Goal: Information Seeking & Learning: Learn about a topic

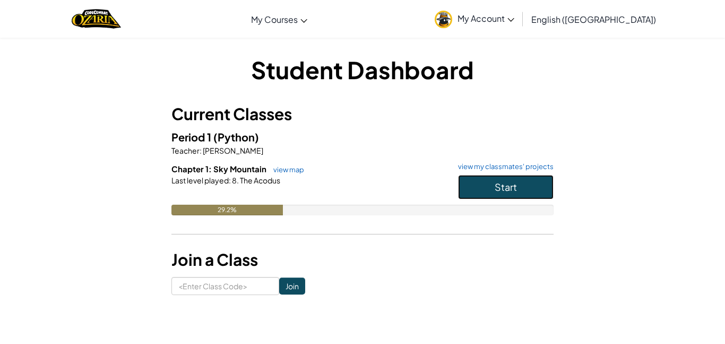
click at [460, 183] on button "Start" at bounding box center [506, 187] width 96 height 24
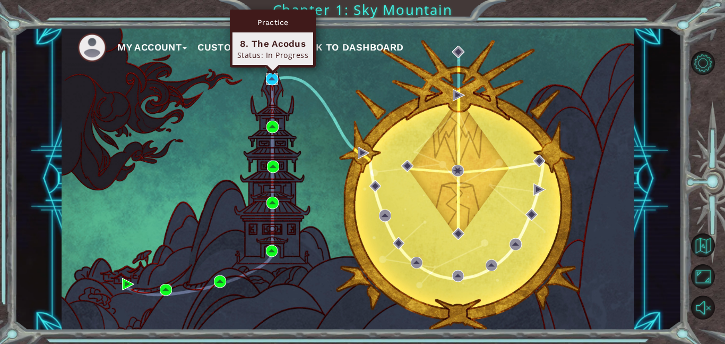
click at [273, 80] on img at bounding box center [272, 79] width 12 height 12
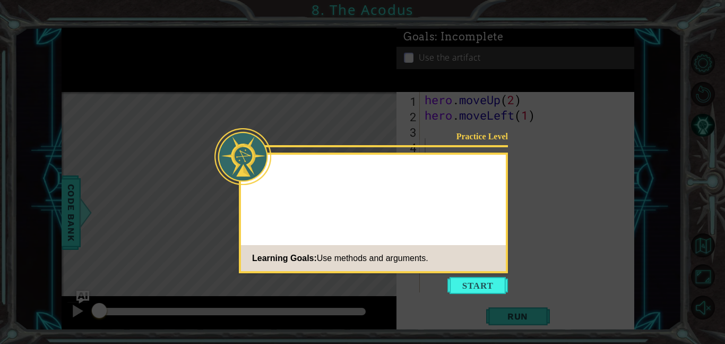
click at [506, 209] on div "Practice Level Learning Goals: Use methods and arguments." at bounding box center [373, 212] width 269 height 121
click at [466, 277] on button "Start" at bounding box center [478, 285] width 61 height 17
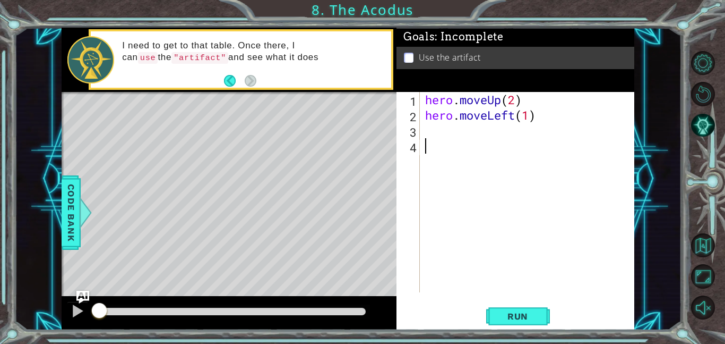
click at [421, 135] on div "1 2 3 4 hero . moveUp ( 2 ) hero . moveLeft ( 1 ) ההההההההההההההההההההההההההההה…" at bounding box center [515, 192] width 236 height 200
click at [426, 133] on div "hero . moveUp ( 2 ) hero . moveLeft ( 1 )" at bounding box center [530, 207] width 215 height 231
click at [511, 316] on span "Run" at bounding box center [518, 316] width 42 height 11
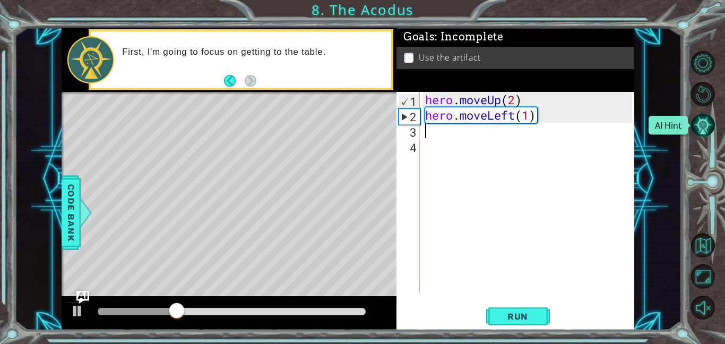
click at [702, 124] on button "AI Hint" at bounding box center [703, 125] width 24 height 24
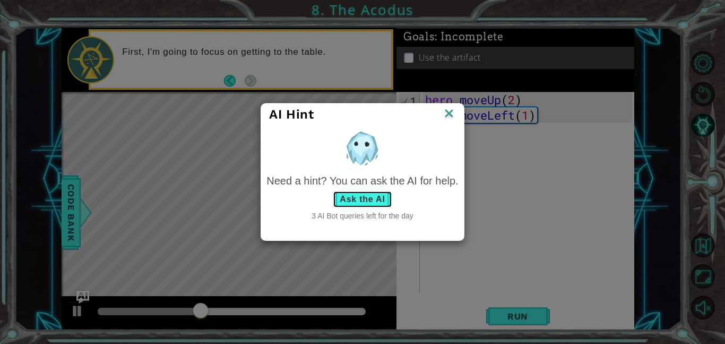
click at [384, 196] on button "Ask the AI" at bounding box center [362, 199] width 59 height 17
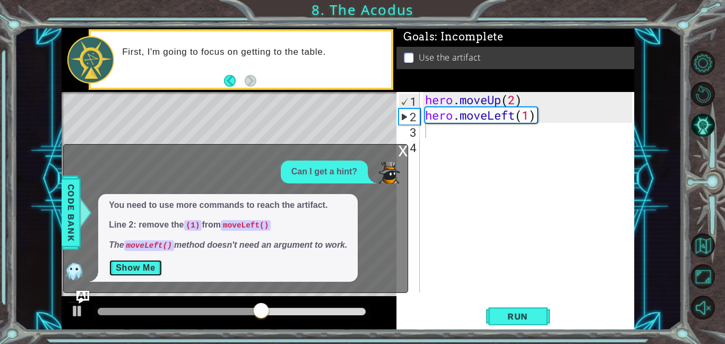
click at [138, 271] on button "Show Me" at bounding box center [136, 267] width 54 height 17
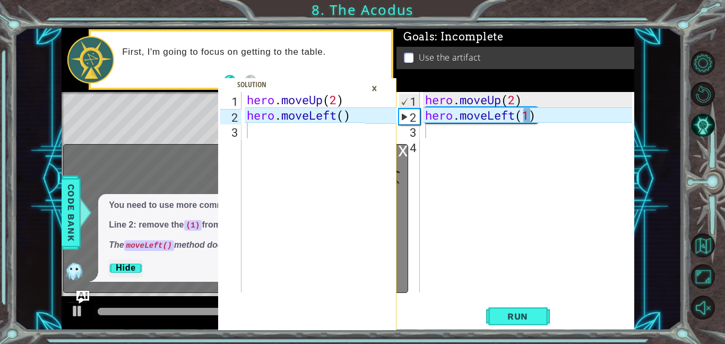
click at [529, 110] on div "hero . moveUp ( 2 ) hero . moveLeft ( 1 )" at bounding box center [530, 207] width 215 height 231
type textarea "hero.moveLeft()"
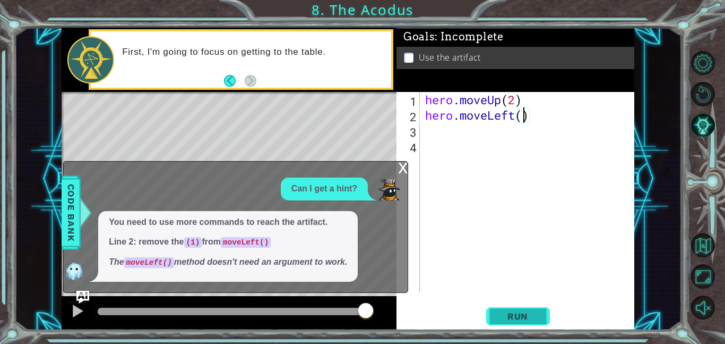
click at [490, 312] on button "Run" at bounding box center [518, 316] width 64 height 24
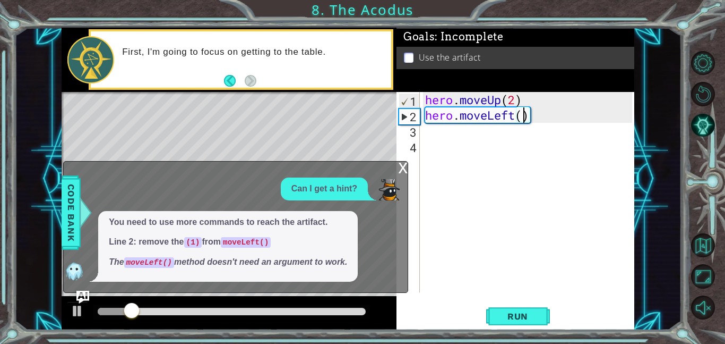
click at [400, 170] on div "x" at bounding box center [403, 166] width 10 height 11
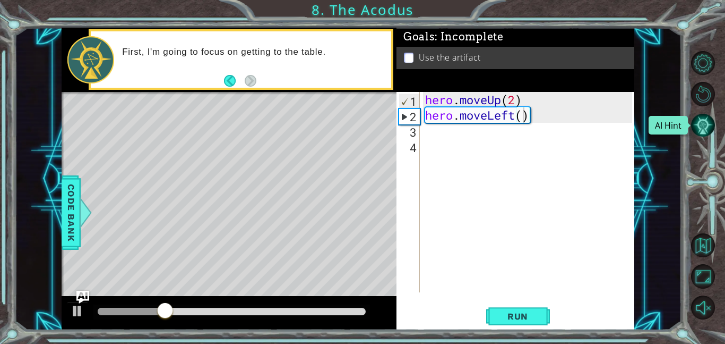
click at [699, 114] on button "AI Hint" at bounding box center [703, 125] width 24 height 24
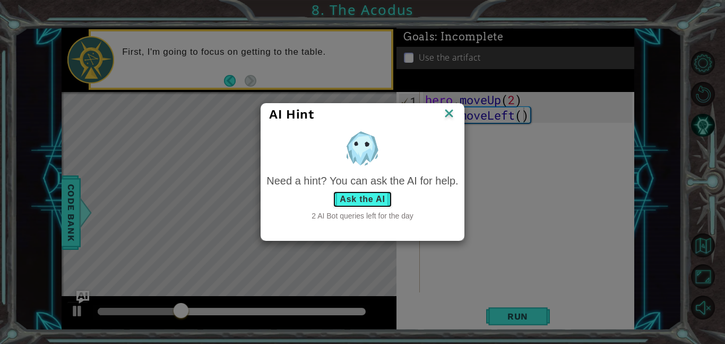
click at [338, 200] on button "Ask the AI" at bounding box center [362, 199] width 59 height 17
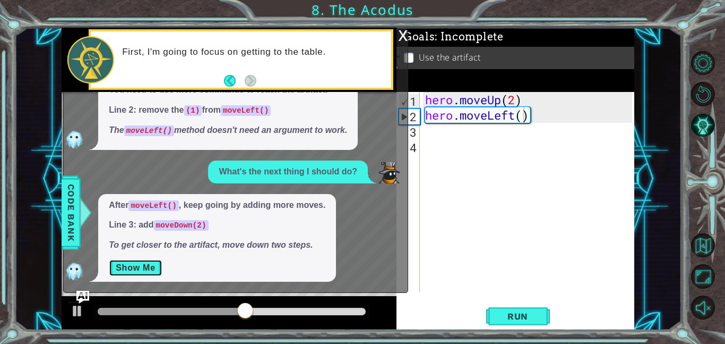
click at [136, 274] on button "Show Me" at bounding box center [136, 267] width 54 height 17
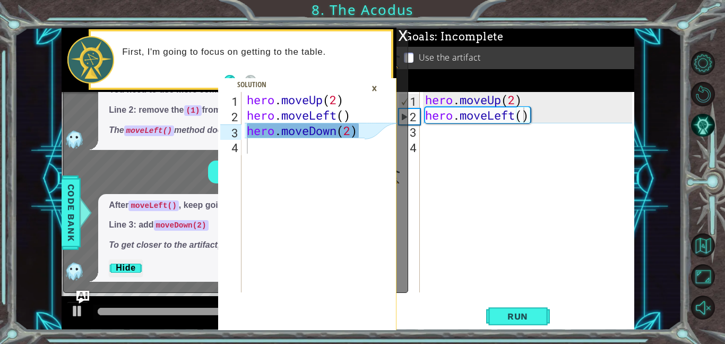
click at [444, 142] on div "hero . moveUp ( 2 ) hero . moveLeft ( )" at bounding box center [530, 207] width 215 height 231
click at [442, 130] on div "hero . moveUp ( 2 ) hero . moveLeft ( )" at bounding box center [530, 207] width 215 height 231
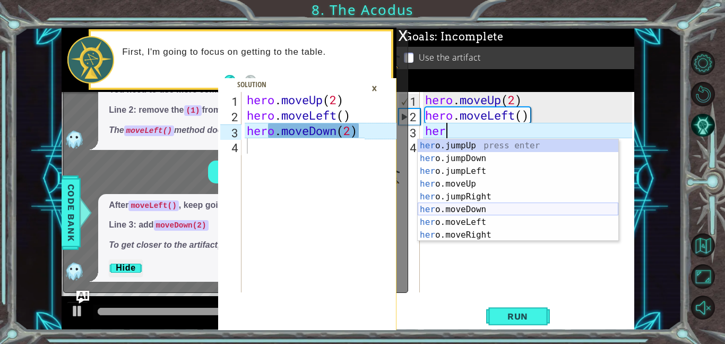
click at [493, 208] on div "her o.jumpUp press enter her o.jumpDown press enter her o.jumpLeft press enter …" at bounding box center [518, 202] width 201 height 127
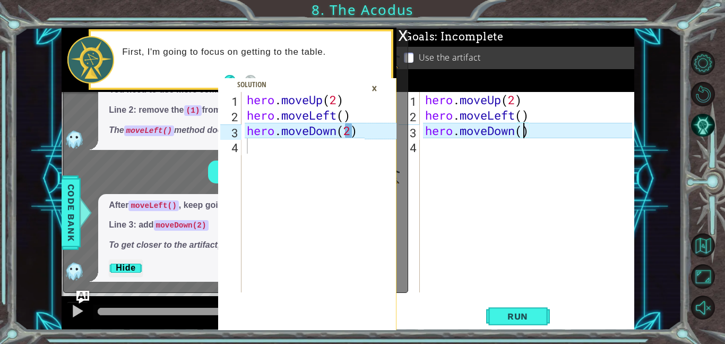
scroll to position [0, 4]
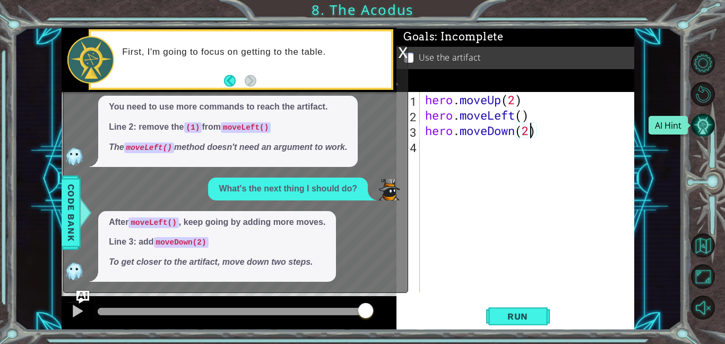
type textarea "hero.moveDown(2)"
click at [707, 123] on button "AI Hint" at bounding box center [703, 125] width 24 height 24
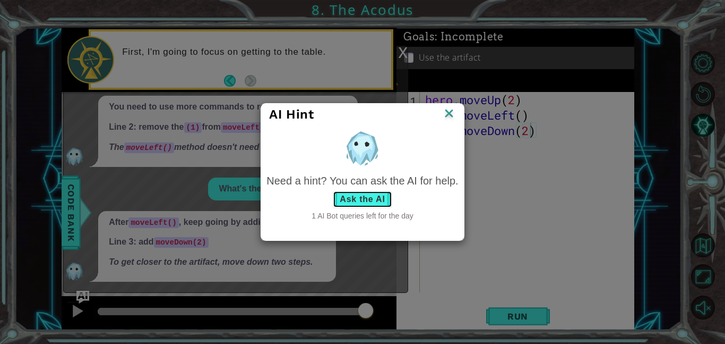
click at [367, 201] on button "Ask the AI" at bounding box center [362, 199] width 59 height 17
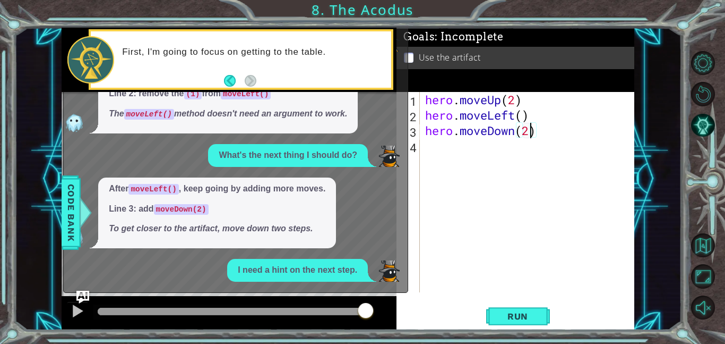
scroll to position [62, 0]
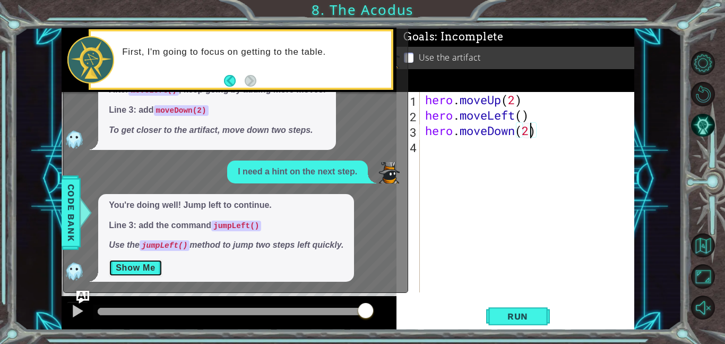
click at [138, 270] on button "Show Me" at bounding box center [136, 267] width 54 height 17
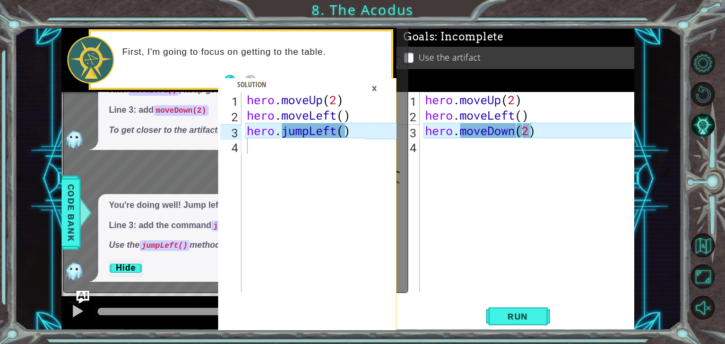
click at [429, 153] on div "hero . moveUp ( 2 ) hero . moveLeft ( ) hero . moveDown ( 2 )" at bounding box center [530, 207] width 215 height 231
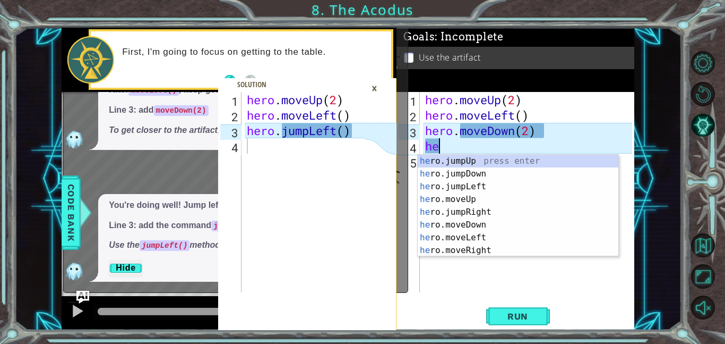
type textarea "her"
click at [441, 183] on div "her o.jumpUp press enter her o.jumpDown press enter her o.jumpLeft press enter …" at bounding box center [518, 218] width 201 height 127
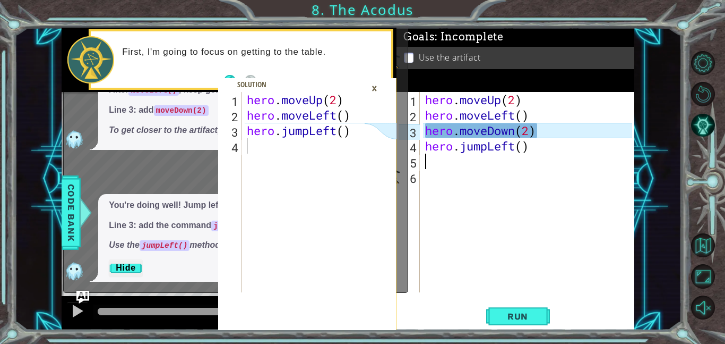
click at [378, 88] on div "×" at bounding box center [374, 88] width 16 height 18
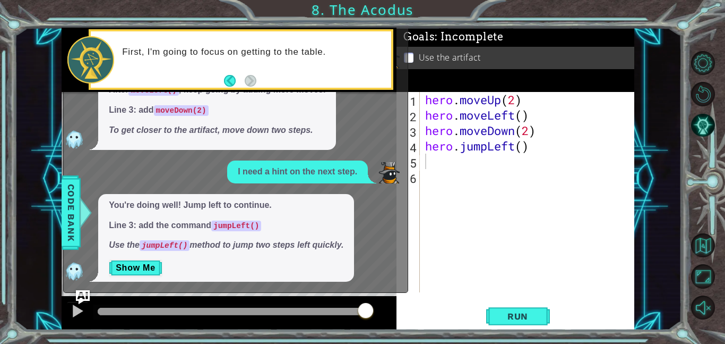
click at [79, 302] on img "Ask AI" at bounding box center [83, 297] width 14 height 14
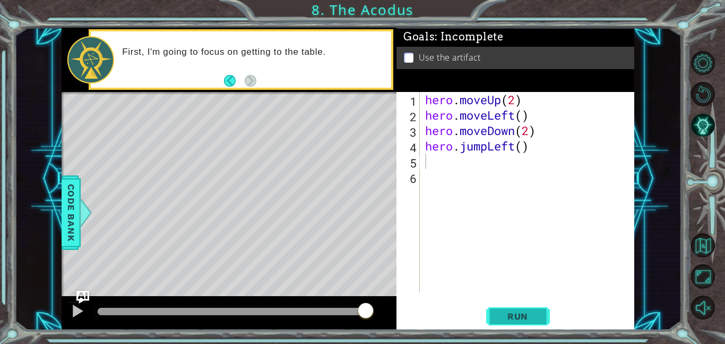
click at [495, 312] on button "Run" at bounding box center [518, 316] width 64 height 24
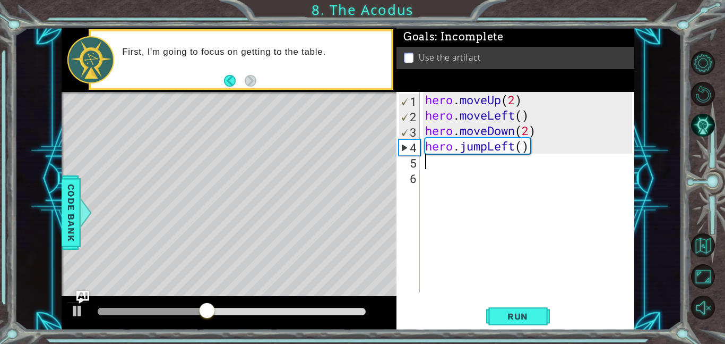
click at [465, 191] on div "hero . moveUp ( 2 ) hero . moveLeft ( ) hero . moveDown ( 2 ) hero . jumpLeft (…" at bounding box center [530, 207] width 215 height 231
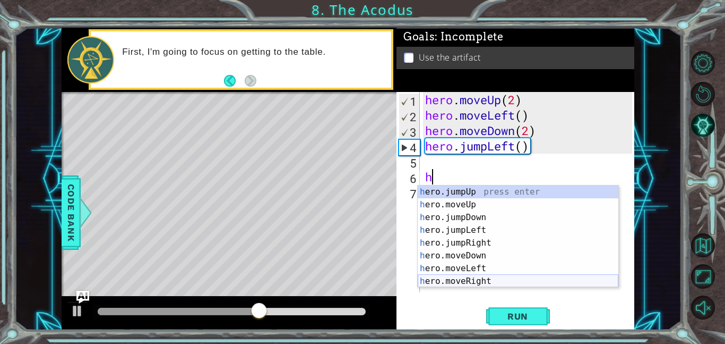
click at [501, 279] on div "h ero.jumpUp press enter h ero.moveUp press enter h ero.jumpDown press enter h …" at bounding box center [518, 248] width 201 height 127
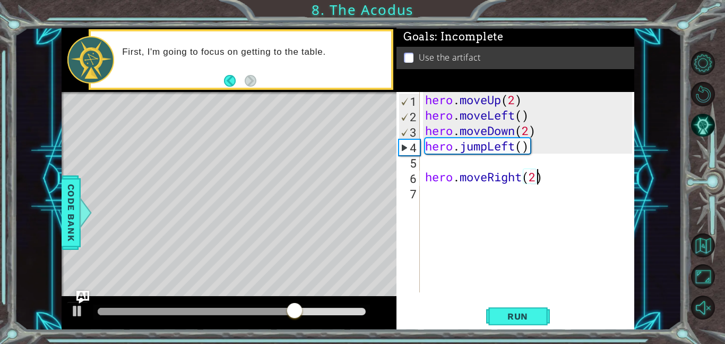
scroll to position [0, 5]
click at [524, 305] on button "Run" at bounding box center [518, 316] width 64 height 24
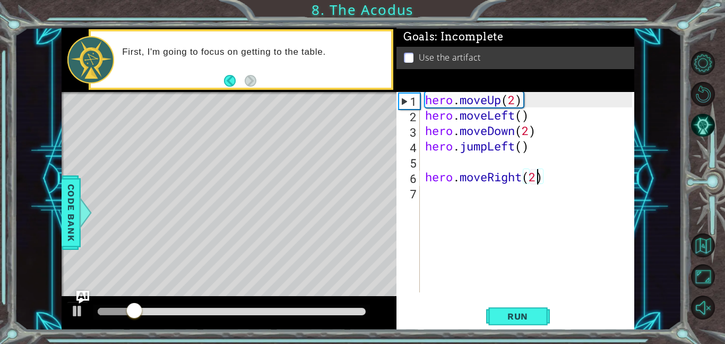
drag, startPoint x: 524, startPoint y: 305, endPoint x: 448, endPoint y: 283, distance: 79.1
click at [448, 283] on div "hero.moveRight(2) 1 2 3 4 5 6 7 hero . moveUp ( 2 ) hero . moveLeft ( ) hero . …" at bounding box center [516, 211] width 238 height 238
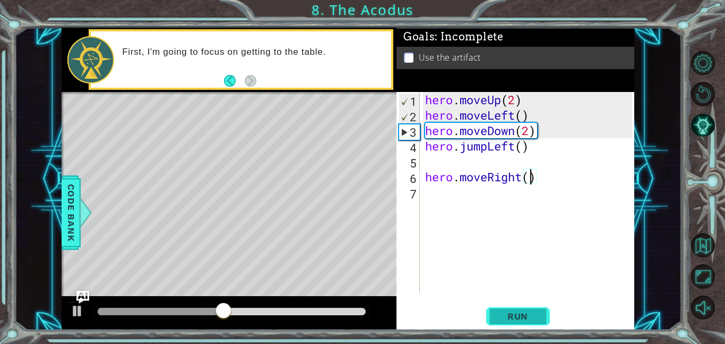
click at [511, 312] on span "Run" at bounding box center [518, 316] width 42 height 11
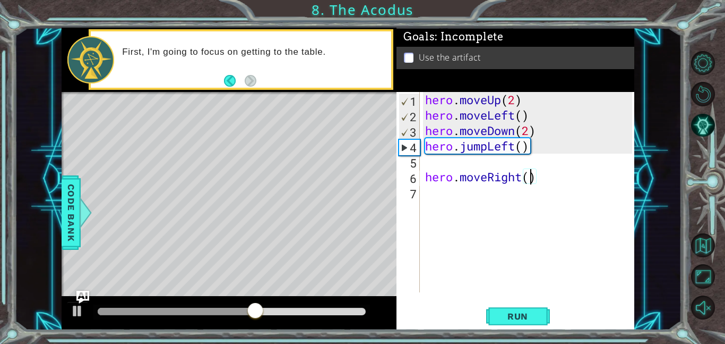
click at [542, 184] on div "hero . moveUp ( 2 ) hero . moveLeft ( ) hero . moveDown ( 2 ) hero . jumpLeft (…" at bounding box center [530, 207] width 215 height 231
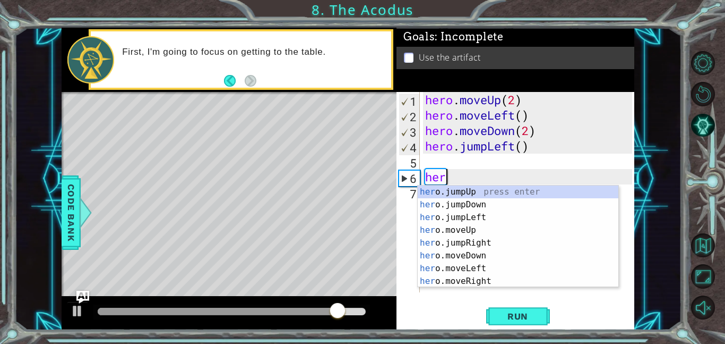
scroll to position [0, 0]
type textarea "h"
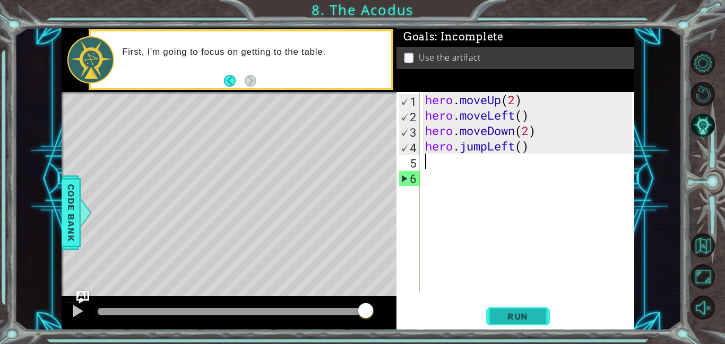
click at [507, 321] on button "Run" at bounding box center [518, 316] width 64 height 24
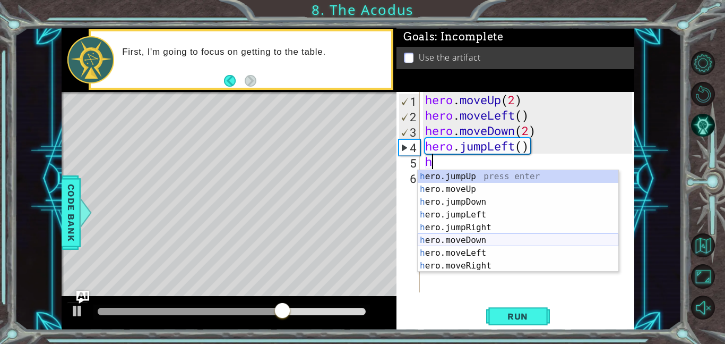
click at [498, 241] on div "h ero.jumpUp press enter h ero.moveUp press enter h ero.jumpDown press enter h …" at bounding box center [518, 233] width 201 height 127
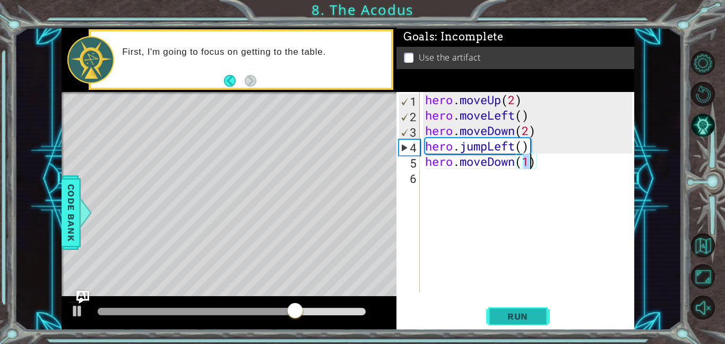
click at [498, 313] on span "Run" at bounding box center [518, 316] width 42 height 11
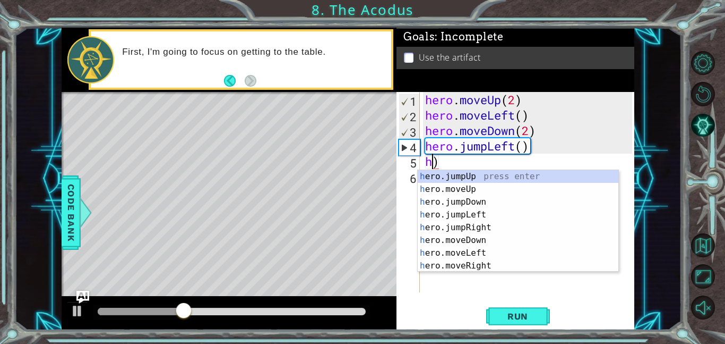
type textarea ")"
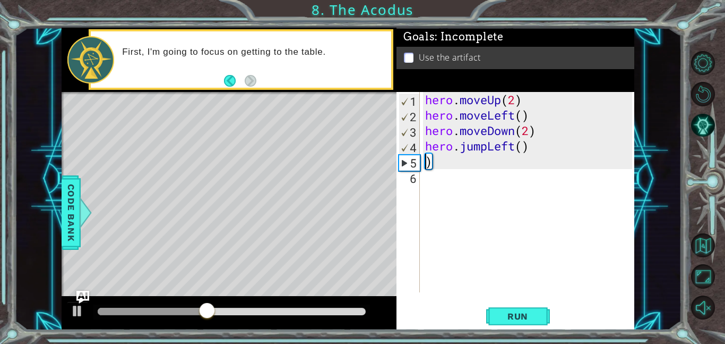
click at [448, 162] on div "hero . moveUp ( 2 ) hero . moveLeft ( ) hero . moveDown ( 2 ) hero . jumpLeft (…" at bounding box center [530, 207] width 215 height 231
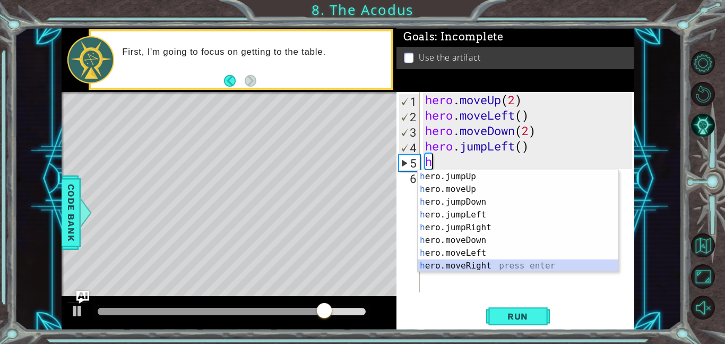
click at [494, 266] on div "h ero.jumpUp press enter h ero.moveUp press enter h ero.jumpDown press enter h …" at bounding box center [518, 233] width 201 height 127
type textarea "hero.moveRight(1)"
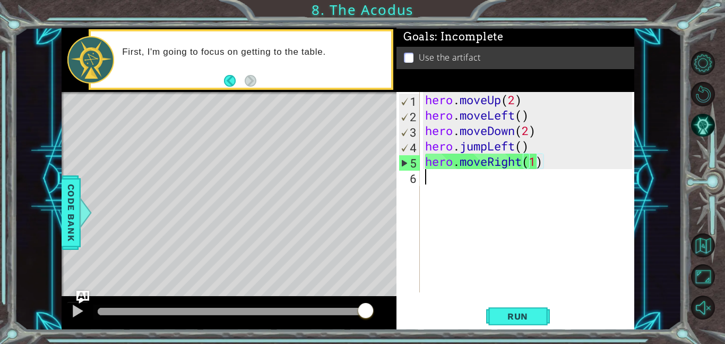
click at [434, 184] on div "hero . moveUp ( 2 ) hero . moveLeft ( ) hero . moveDown ( 2 ) hero . jumpLeft (…" at bounding box center [530, 207] width 215 height 231
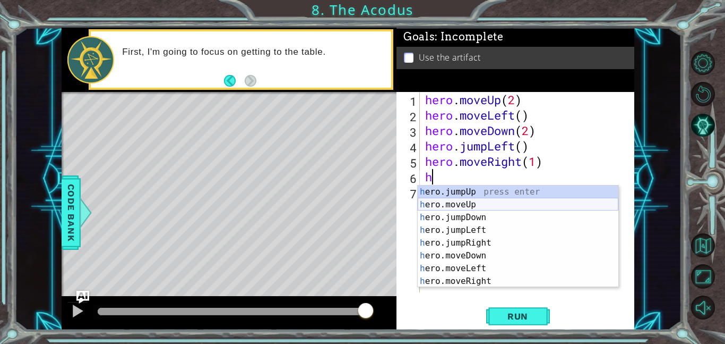
click at [478, 200] on div "h ero.jumpUp press enter h ero.moveUp press enter h ero.jumpDown press enter h …" at bounding box center [518, 248] width 201 height 127
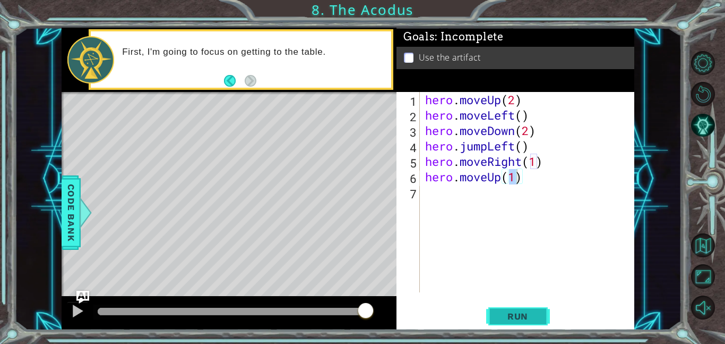
click at [506, 320] on span "Run" at bounding box center [518, 316] width 42 height 11
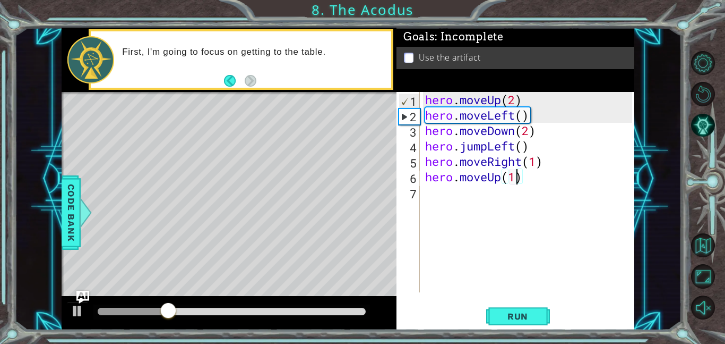
click at [547, 160] on div "hero . moveUp ( 2 ) hero . moveLeft ( ) hero . moveDown ( 2 ) hero . jumpLeft (…" at bounding box center [530, 207] width 215 height 231
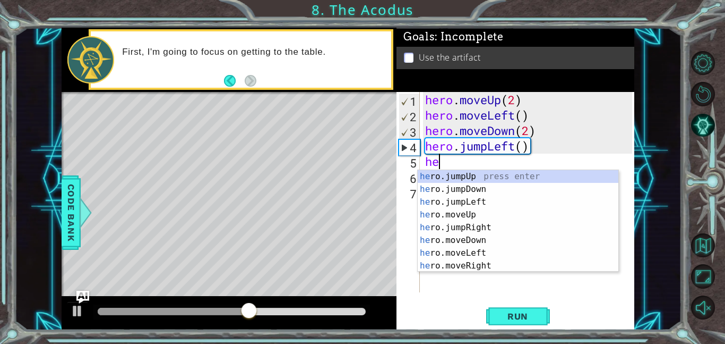
type textarea "h"
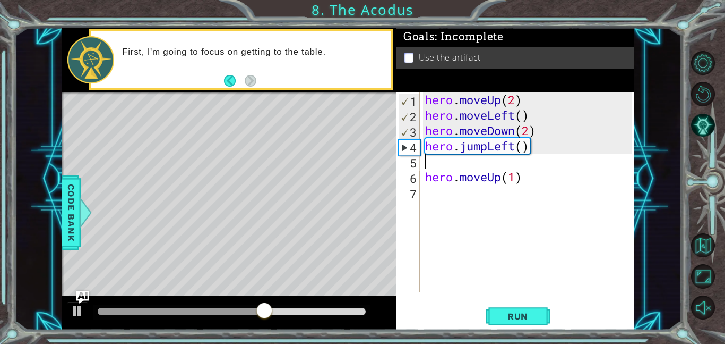
type textarea "hero.jumpLeft()"
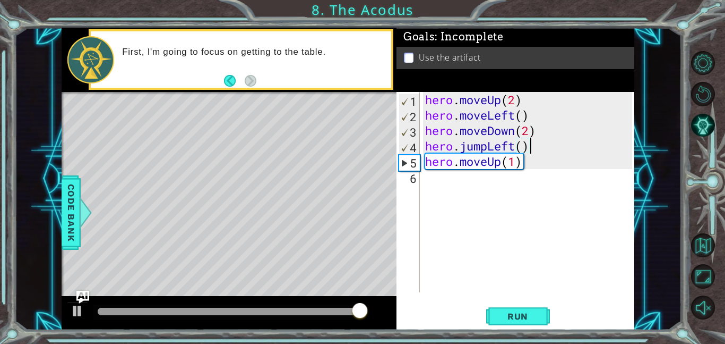
click at [537, 176] on div "hero . moveUp ( 2 ) hero . moveLeft ( ) hero . moveDown ( 2 ) hero . jumpLeft (…" at bounding box center [530, 207] width 215 height 231
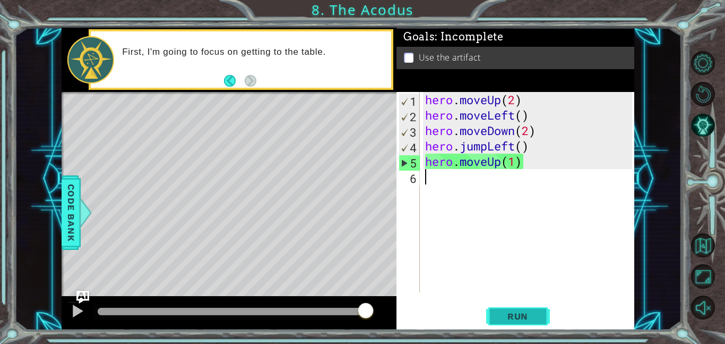
click at [502, 313] on span "Run" at bounding box center [518, 316] width 42 height 11
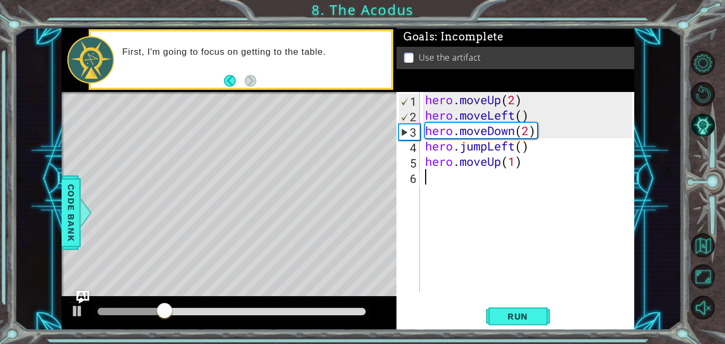
click at [513, 173] on div "hero . moveUp ( 2 ) hero . moveLeft ( ) hero . moveDown ( 2 ) hero . jumpLeft (…" at bounding box center [530, 207] width 215 height 231
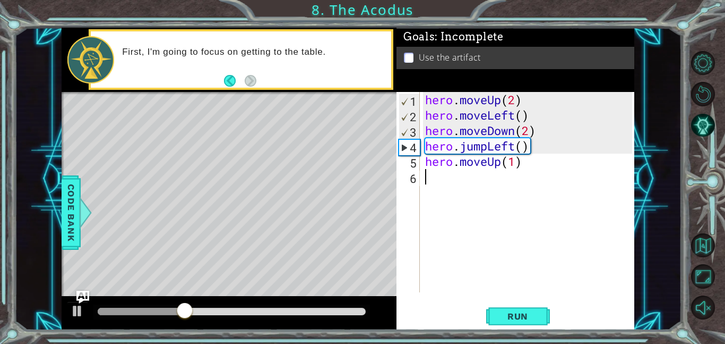
click at [515, 167] on div "hero . moveUp ( 2 ) hero . moveLeft ( ) hero . moveDown ( 2 ) hero . jumpLeft (…" at bounding box center [530, 207] width 215 height 231
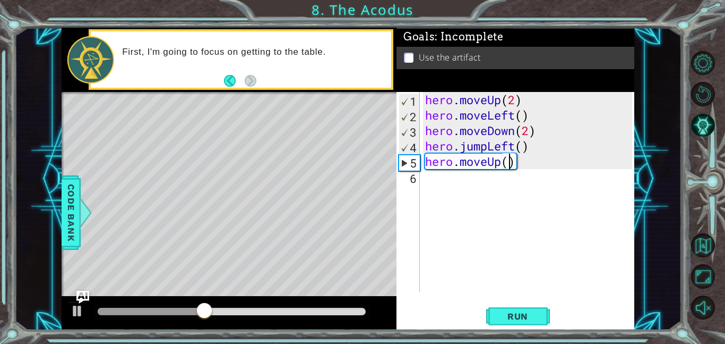
scroll to position [0, 4]
type textarea "hero.moveUp(2)"
click at [545, 322] on button "Run" at bounding box center [518, 316] width 64 height 24
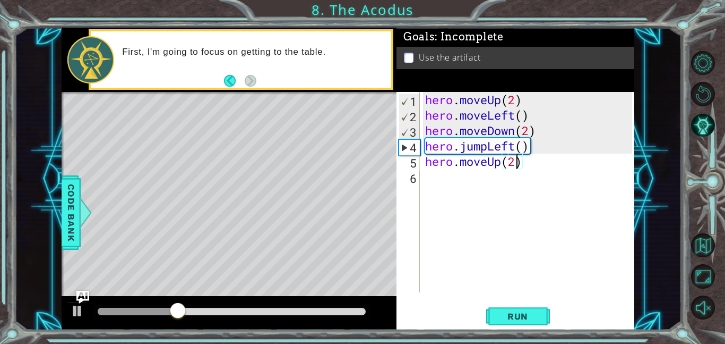
click at [444, 189] on div "hero . moveUp ( 2 ) hero . moveLeft ( ) hero . moveDown ( 2 ) hero . jumpLeft (…" at bounding box center [530, 207] width 215 height 231
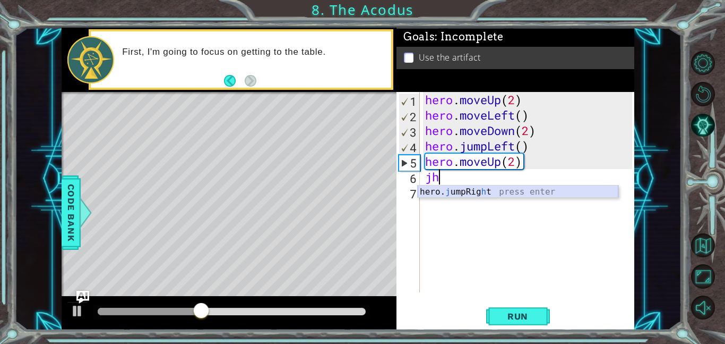
type textarea "j"
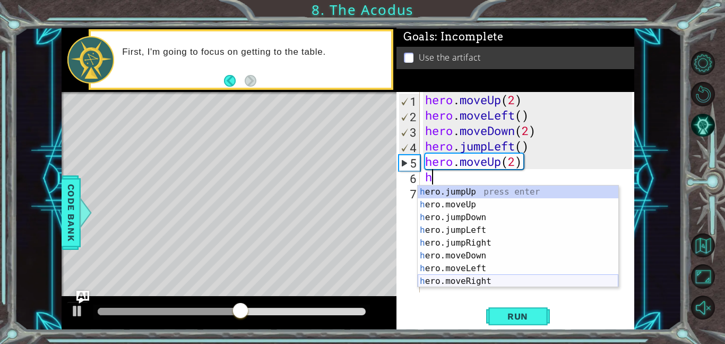
click at [493, 281] on div "h ero.jumpUp press enter h ero.moveUp press enter h ero.jumpDown press enter h …" at bounding box center [518, 248] width 201 height 127
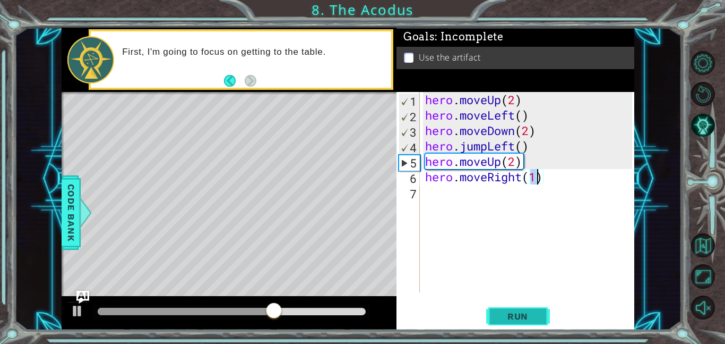
type textarea "hero.moveRight(1)"
click at [516, 311] on span "Run" at bounding box center [518, 316] width 42 height 11
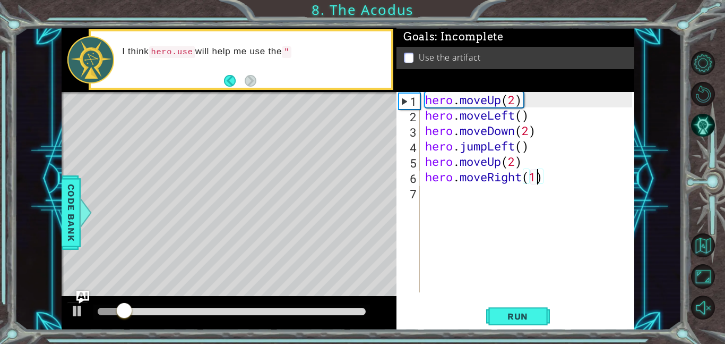
click at [448, 196] on div "hero . moveUp ( 2 ) hero . moveLeft ( ) hero . moveDown ( 2 ) hero . jumpLeft (…" at bounding box center [530, 207] width 215 height 231
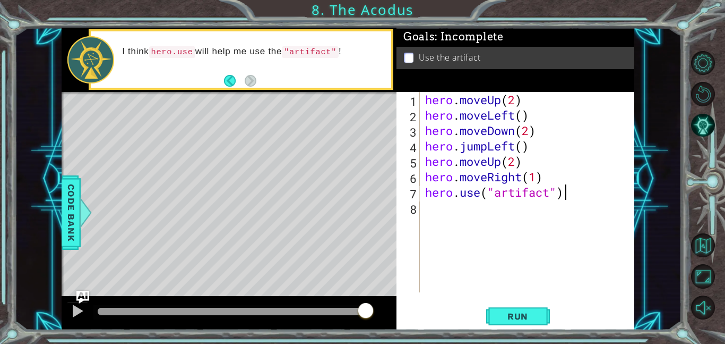
scroll to position [0, 6]
type textarea "hero.use("artifact")"
click at [513, 319] on span "Run" at bounding box center [518, 316] width 42 height 11
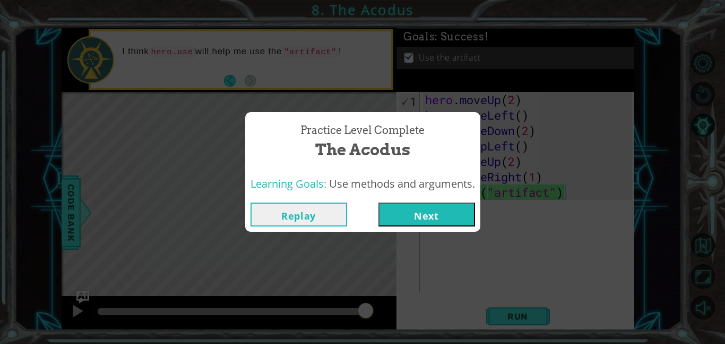
click at [460, 223] on button "Next" at bounding box center [427, 214] width 97 height 24
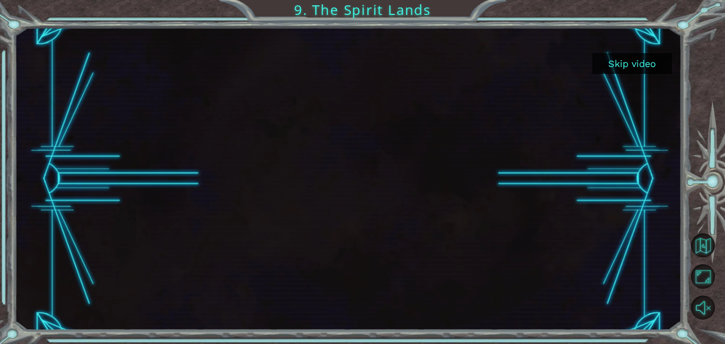
click at [645, 66] on button "Skip video" at bounding box center [633, 63] width 80 height 21
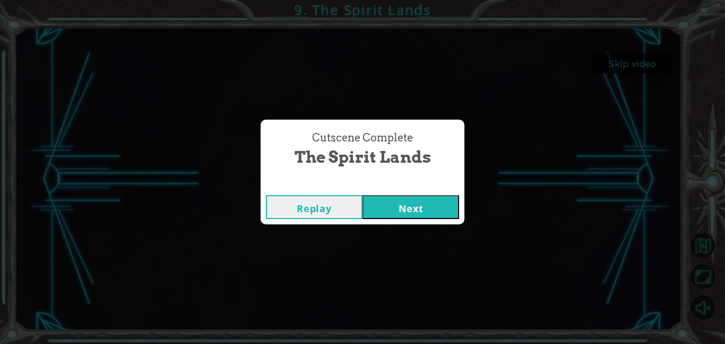
click at [443, 208] on button "Next" at bounding box center [411, 207] width 97 height 24
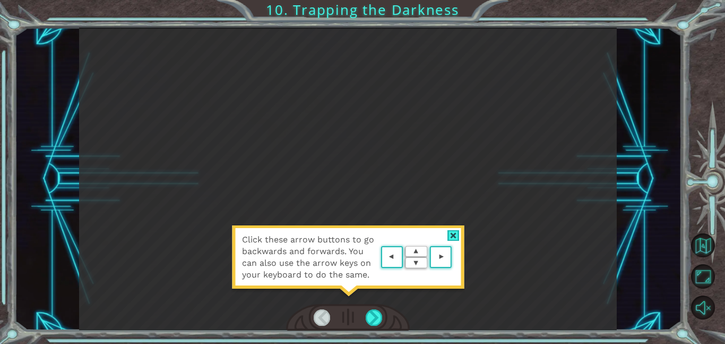
click at [450, 231] on div at bounding box center [454, 235] width 12 height 11
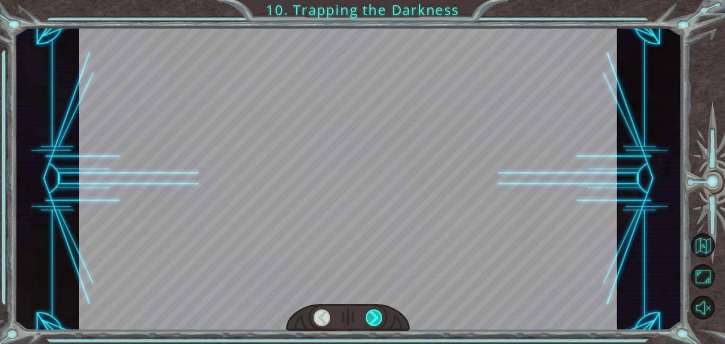
click at [382, 319] on div at bounding box center [374, 317] width 17 height 16
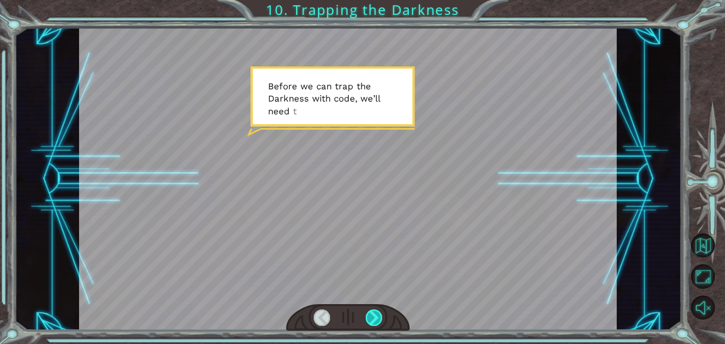
click at [382, 319] on div at bounding box center [374, 317] width 17 height 16
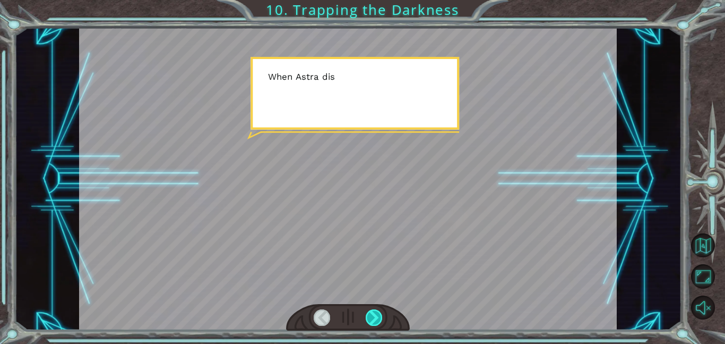
click at [382, 319] on div at bounding box center [374, 317] width 17 height 16
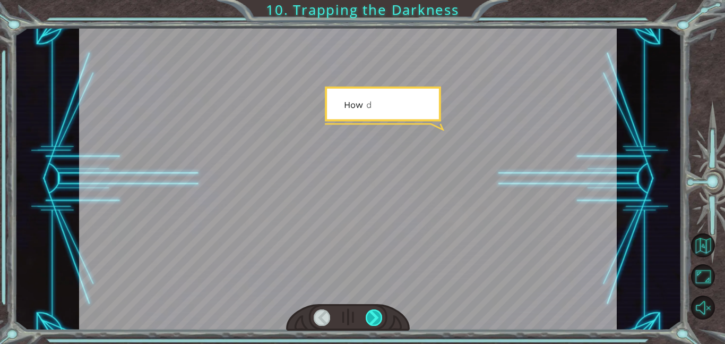
click at [382, 319] on div at bounding box center [374, 317] width 17 height 16
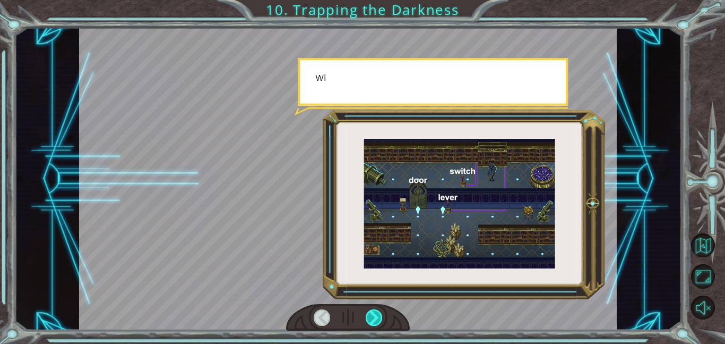
click at [382, 319] on div at bounding box center [374, 317] width 17 height 16
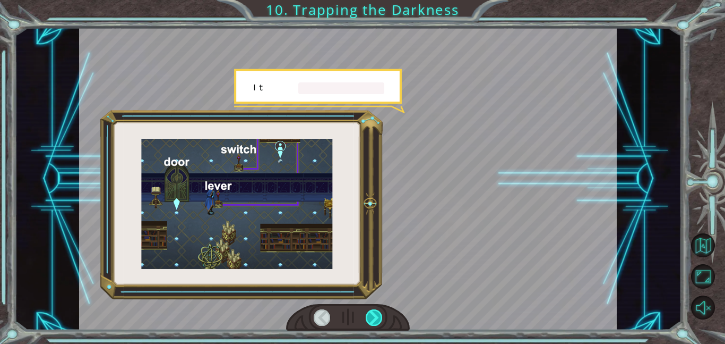
click at [382, 319] on div at bounding box center [374, 317] width 17 height 16
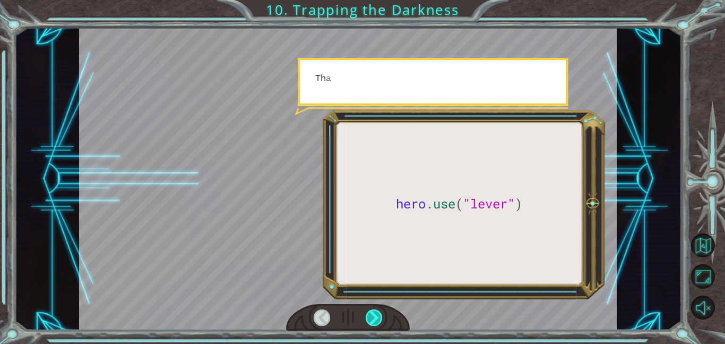
click at [382, 319] on div at bounding box center [374, 317] width 17 height 16
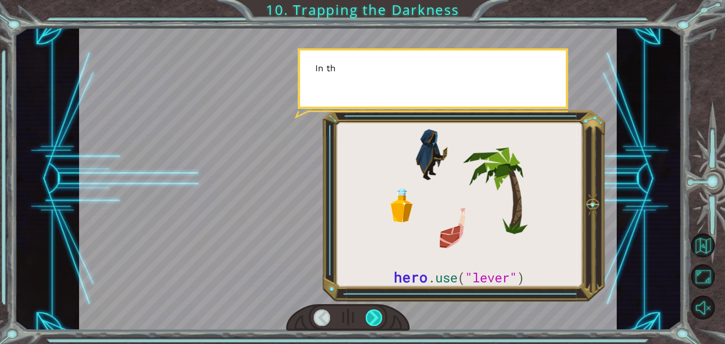
click at [382, 319] on div at bounding box center [374, 317] width 17 height 16
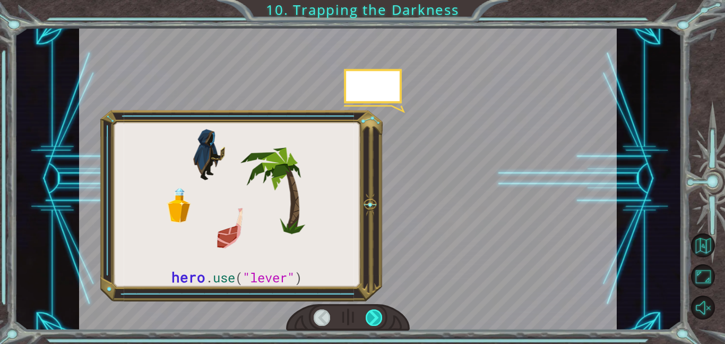
click at [382, 319] on div at bounding box center [374, 317] width 17 height 16
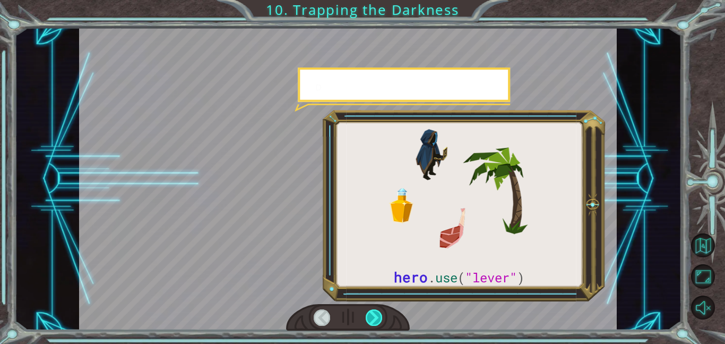
click at [382, 319] on div at bounding box center [374, 317] width 17 height 16
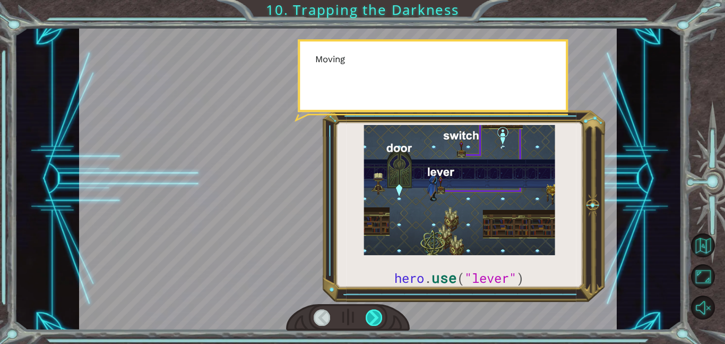
click at [382, 319] on div at bounding box center [374, 317] width 17 height 16
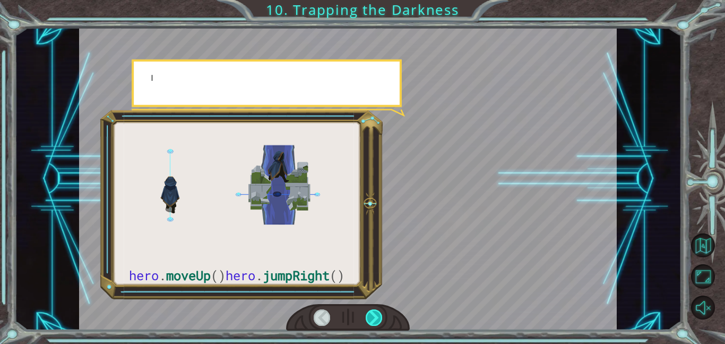
click at [382, 319] on div at bounding box center [374, 317] width 17 height 16
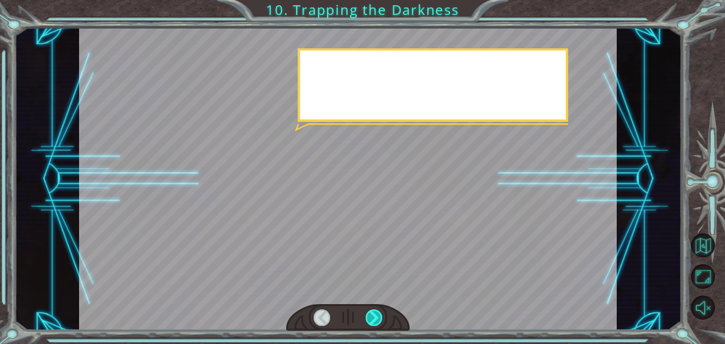
click at [382, 319] on div at bounding box center [374, 317] width 17 height 16
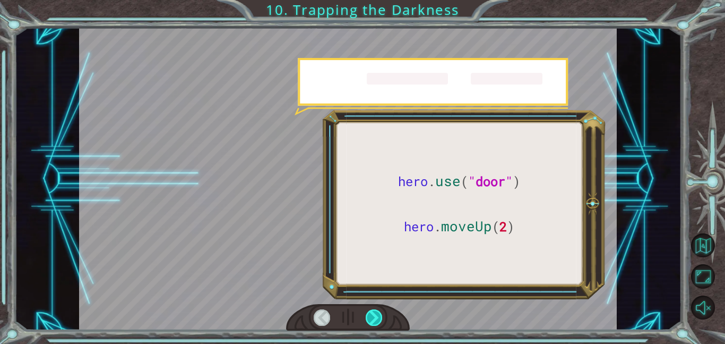
click at [382, 319] on div at bounding box center [374, 317] width 17 height 16
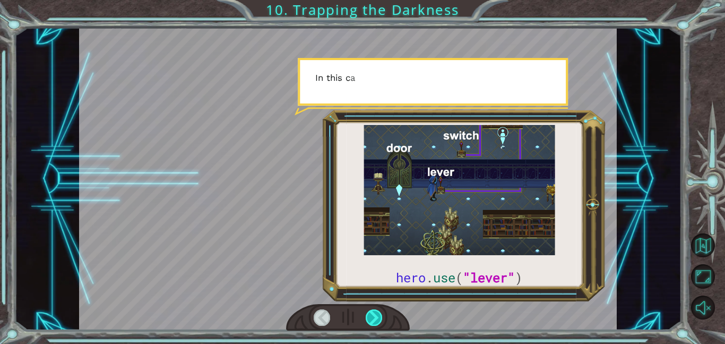
click at [382, 319] on div at bounding box center [374, 317] width 17 height 16
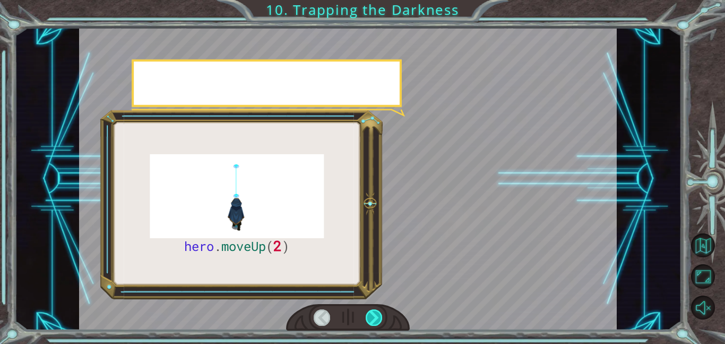
click at [382, 319] on div at bounding box center [374, 317] width 17 height 16
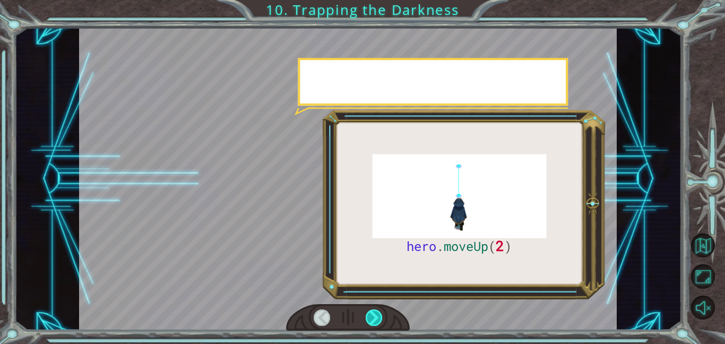
click at [382, 319] on div at bounding box center [374, 317] width 17 height 16
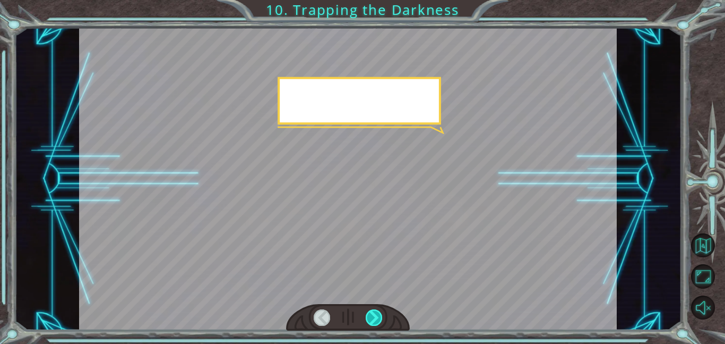
click at [382, 319] on div at bounding box center [374, 317] width 17 height 16
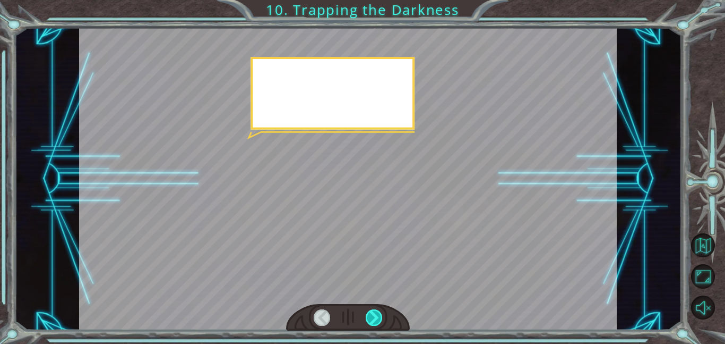
click at [382, 319] on div at bounding box center [374, 317] width 17 height 16
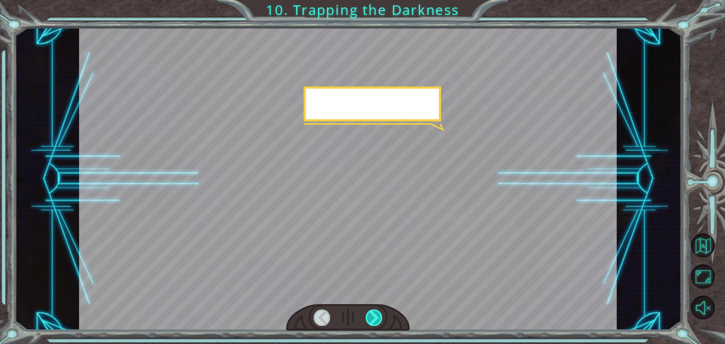
click at [382, 319] on div at bounding box center [374, 317] width 17 height 16
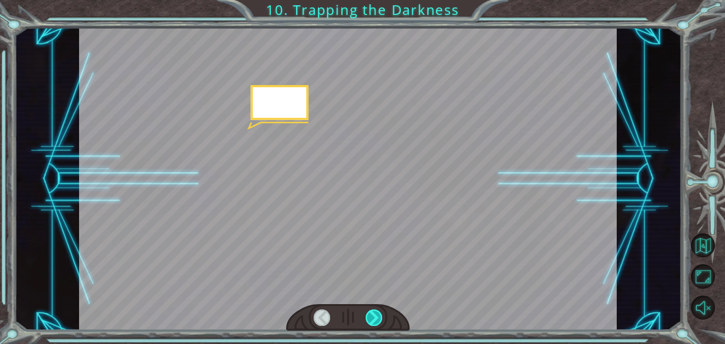
click at [382, 319] on div at bounding box center [374, 317] width 17 height 16
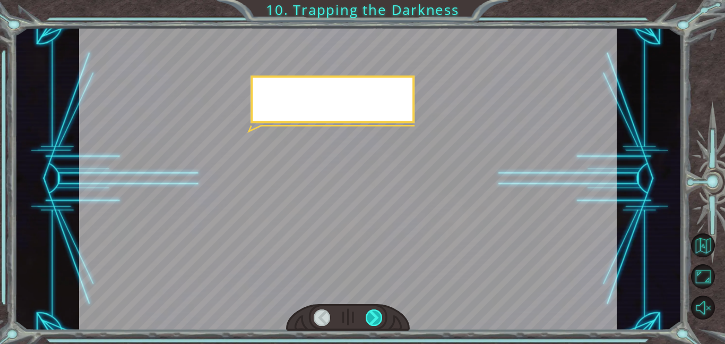
click at [382, 319] on div at bounding box center [374, 317] width 17 height 16
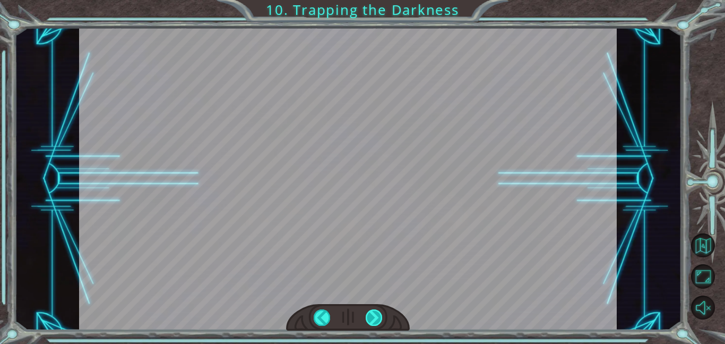
click at [382, 319] on div at bounding box center [374, 317] width 17 height 16
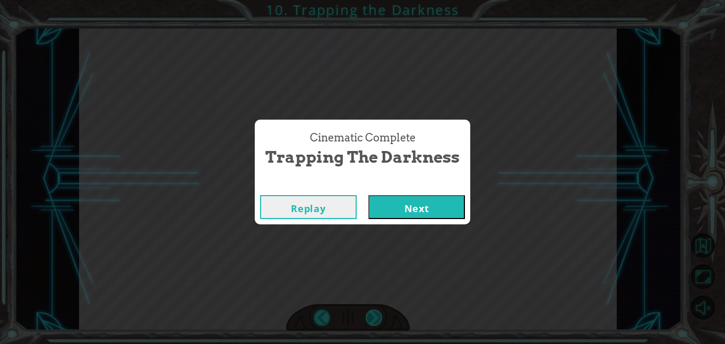
click at [382, 319] on div "Cinematic Complete Trapping the Darkness Replay Next" at bounding box center [362, 172] width 725 height 344
click at [398, 208] on button "Next" at bounding box center [417, 207] width 97 height 24
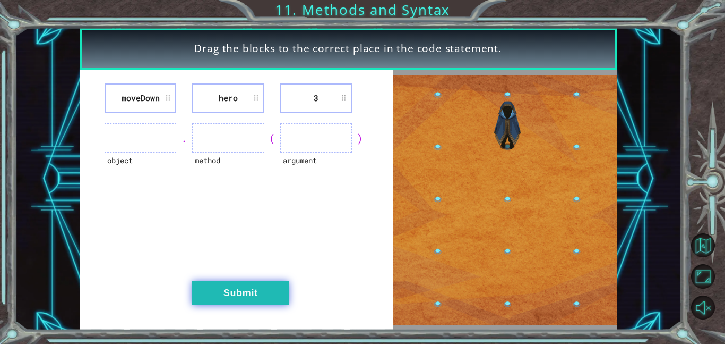
click at [257, 283] on button "Submit" at bounding box center [240, 293] width 97 height 24
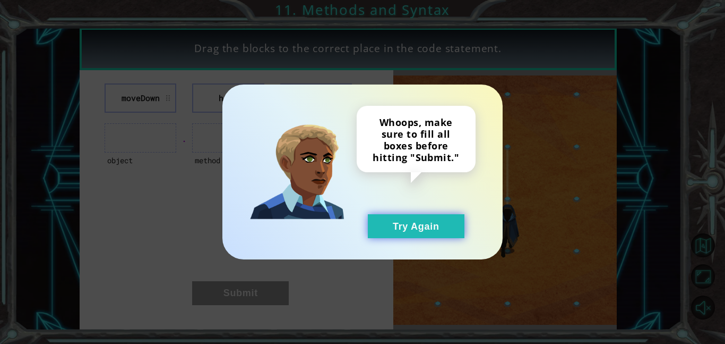
click at [393, 235] on button "Try Again" at bounding box center [416, 226] width 97 height 24
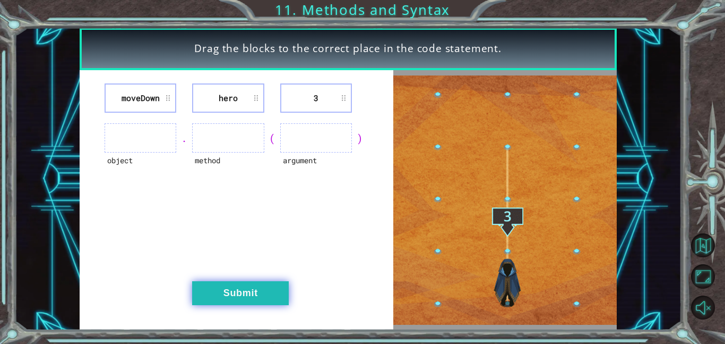
click at [216, 290] on button "Submit" at bounding box center [240, 293] width 97 height 24
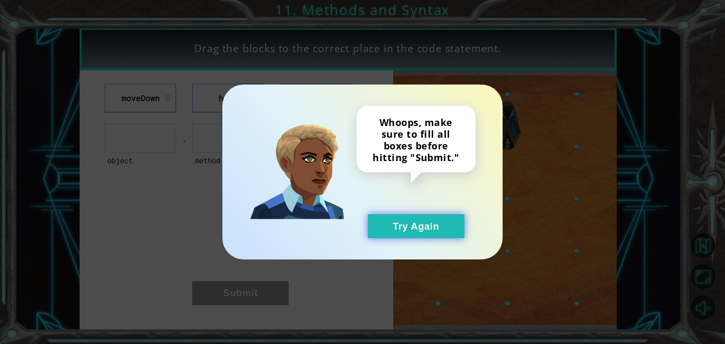
click at [414, 224] on button "Try Again" at bounding box center [416, 226] width 97 height 24
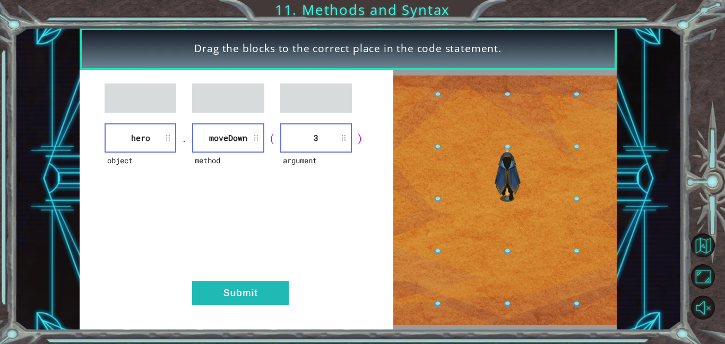
click at [249, 282] on button "Submit" at bounding box center [240, 293] width 97 height 24
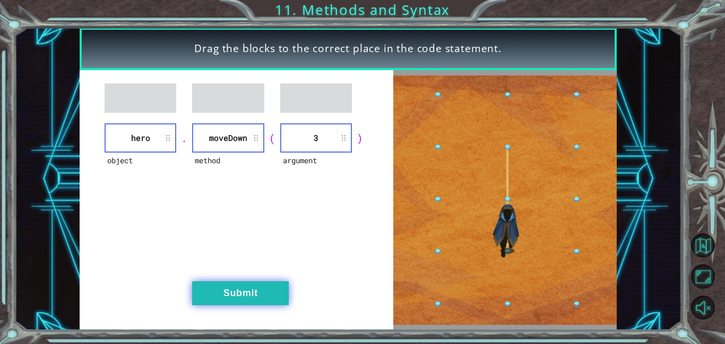
click at [253, 301] on button "Submit" at bounding box center [240, 293] width 97 height 24
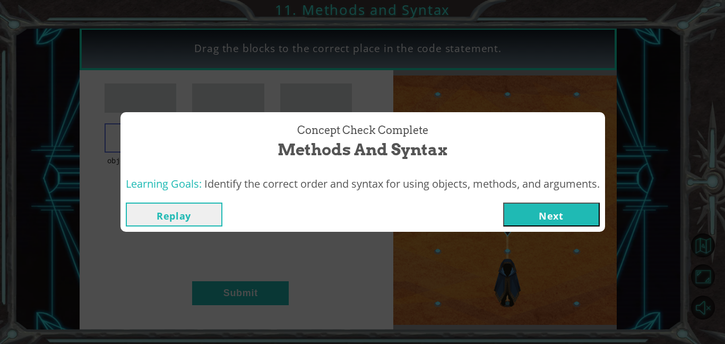
click at [252, 303] on div "Concept Check Complete Methods and Syntax Learning Goals: Identify the correct …" at bounding box center [362, 172] width 725 height 344
click at [248, 298] on div "Concept Check Complete Methods and Syntax Learning Goals: Identify the correct …" at bounding box center [362, 172] width 725 height 344
click at [527, 206] on button "Next" at bounding box center [551, 214] width 97 height 24
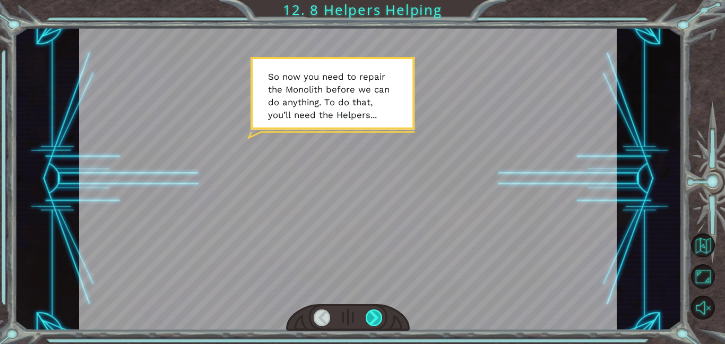
click at [366, 320] on div at bounding box center [374, 317] width 17 height 16
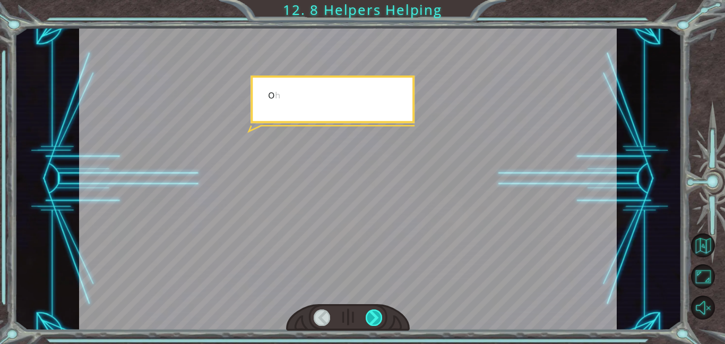
click at [366, 320] on div at bounding box center [374, 317] width 17 height 16
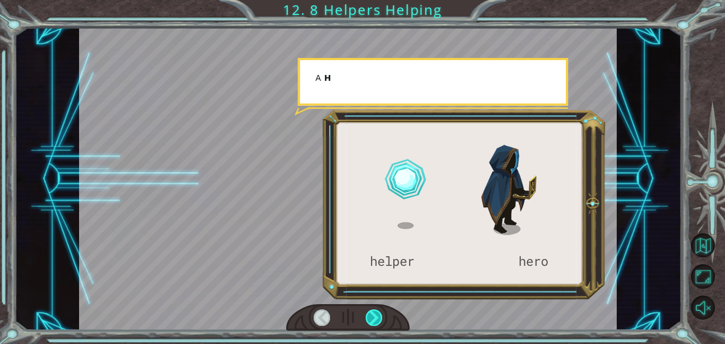
click at [366, 320] on div at bounding box center [374, 317] width 17 height 16
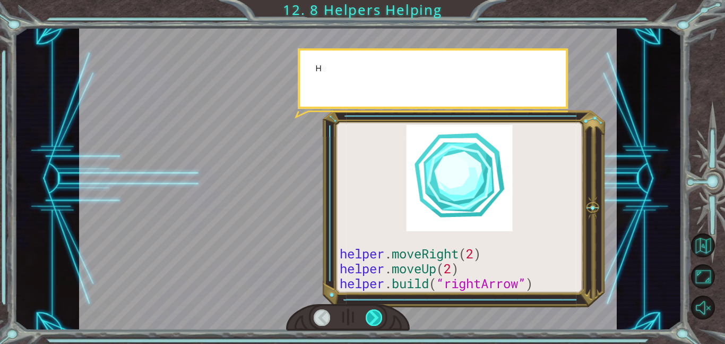
click at [366, 320] on div at bounding box center [374, 317] width 17 height 16
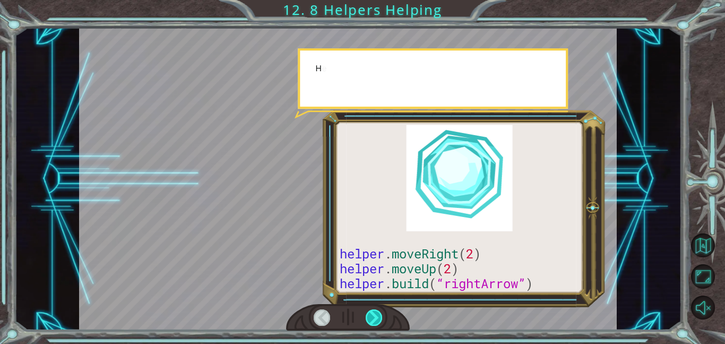
click at [366, 320] on div at bounding box center [374, 317] width 17 height 16
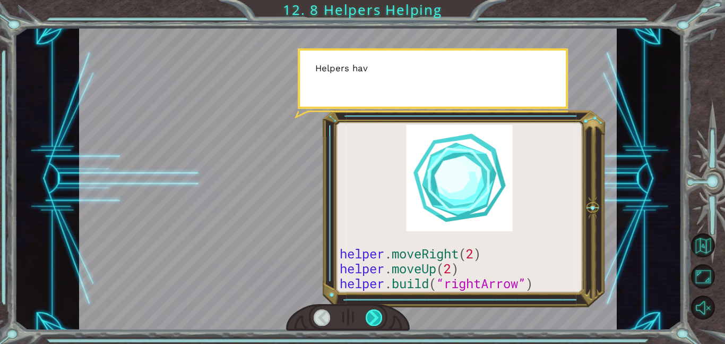
click at [366, 320] on div at bounding box center [374, 317] width 17 height 16
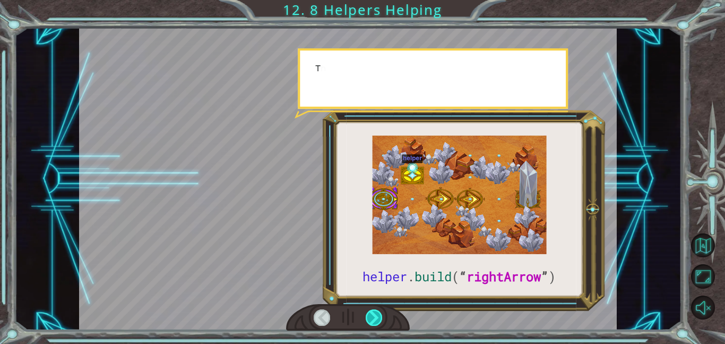
click at [366, 320] on div at bounding box center [374, 317] width 17 height 16
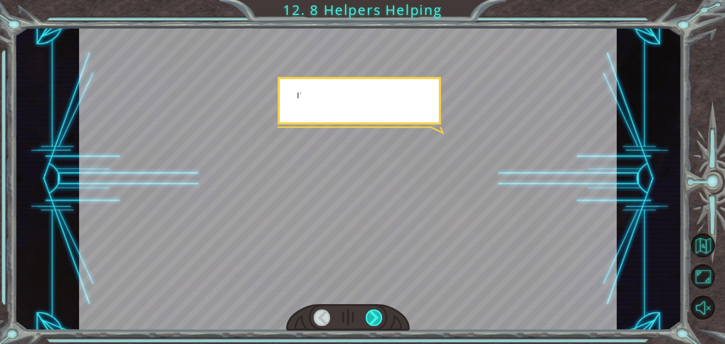
click at [366, 320] on div at bounding box center [374, 317] width 17 height 16
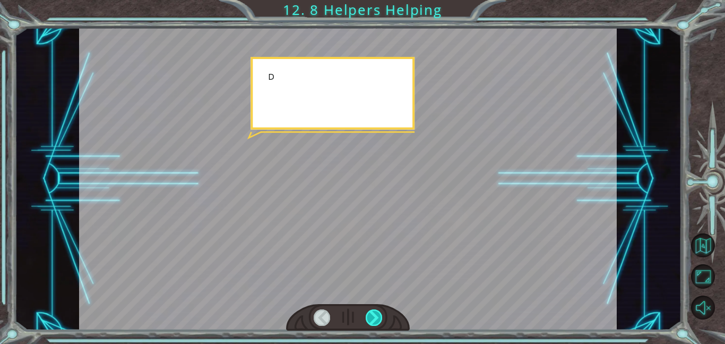
click at [366, 320] on div at bounding box center [374, 317] width 17 height 16
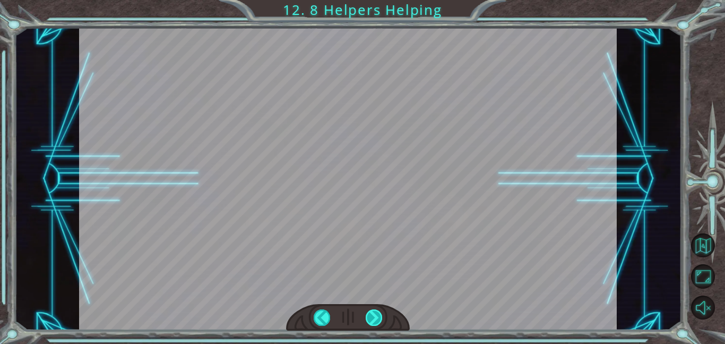
click at [366, 320] on div at bounding box center [374, 317] width 17 height 16
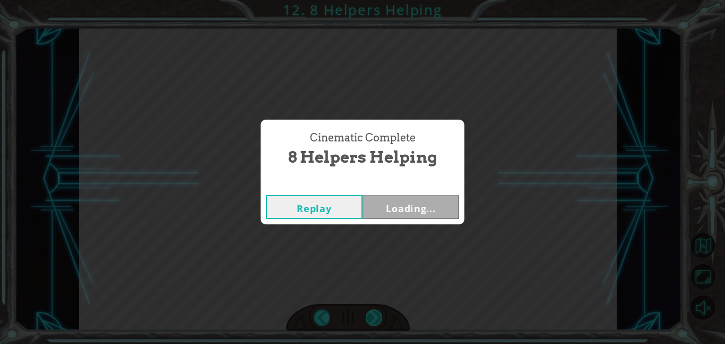
click at [366, 320] on div "Cinematic Complete 8 Helpers Helping Replay Loading..." at bounding box center [362, 172] width 725 height 344
click at [417, 202] on button "Next" at bounding box center [411, 207] width 97 height 24
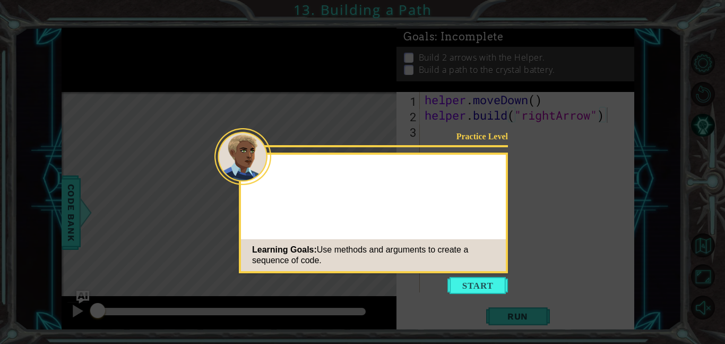
click at [490, 294] on icon at bounding box center [362, 172] width 725 height 344
click at [475, 284] on button "Start" at bounding box center [478, 285] width 61 height 17
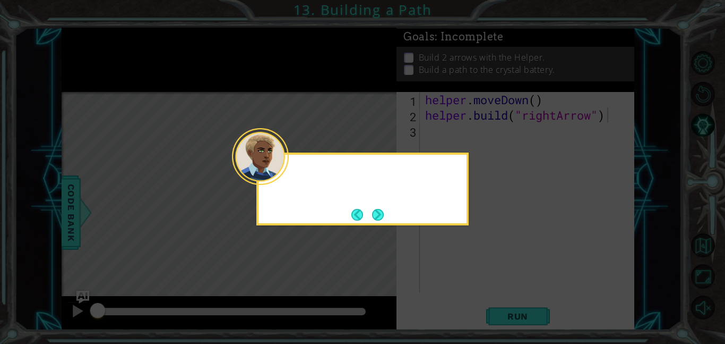
click at [468, 280] on icon at bounding box center [362, 172] width 725 height 344
click at [374, 210] on button "Next" at bounding box center [378, 214] width 13 height 13
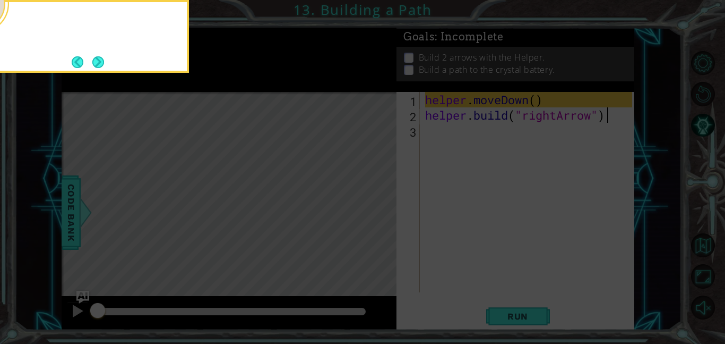
click at [374, 210] on icon at bounding box center [362, 51] width 725 height 584
drag, startPoint x: 374, startPoint y: 210, endPoint x: 203, endPoint y: 59, distance: 227.2
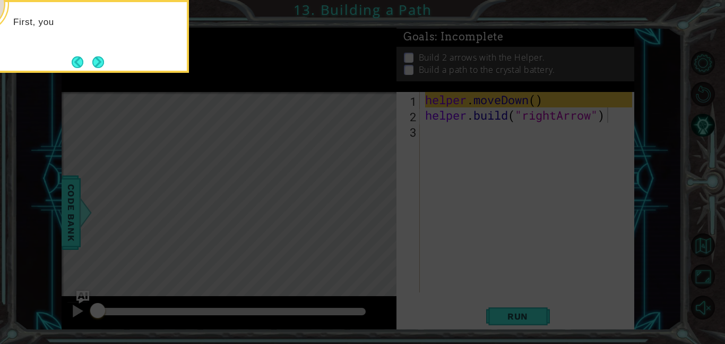
click at [203, 59] on icon at bounding box center [362, 51] width 725 height 584
click at [97, 58] on button "Next" at bounding box center [98, 62] width 12 height 12
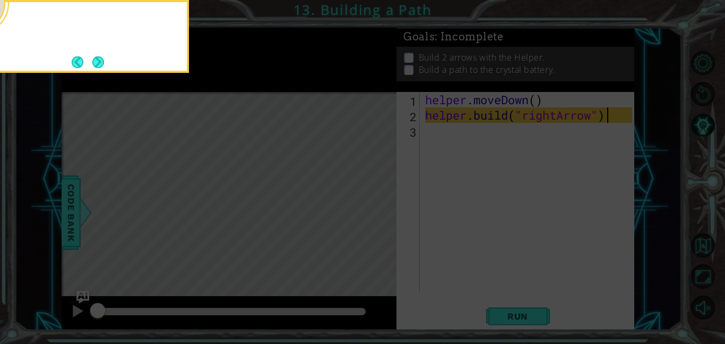
click at [97, 58] on button "Next" at bounding box center [98, 62] width 12 height 12
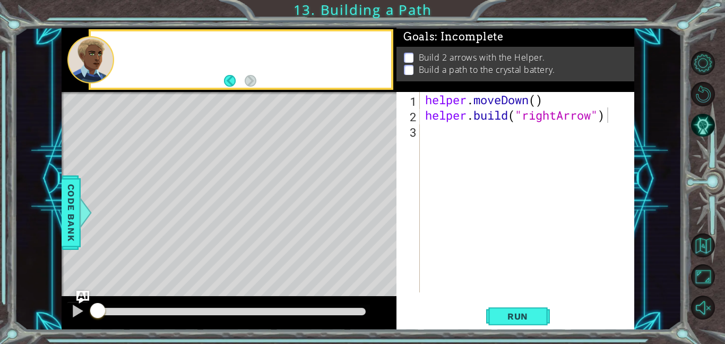
click at [97, 58] on div at bounding box center [90, 59] width 47 height 47
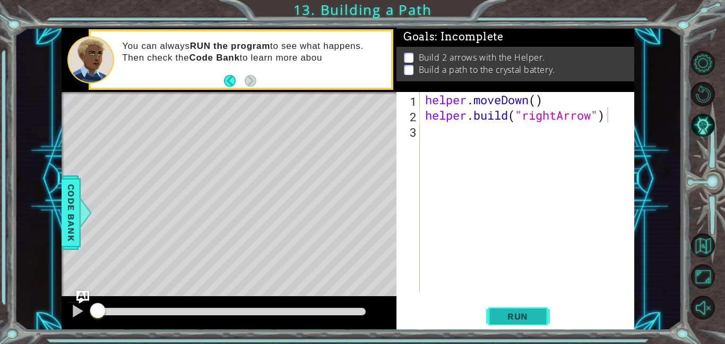
click at [508, 309] on button "Run" at bounding box center [518, 316] width 64 height 24
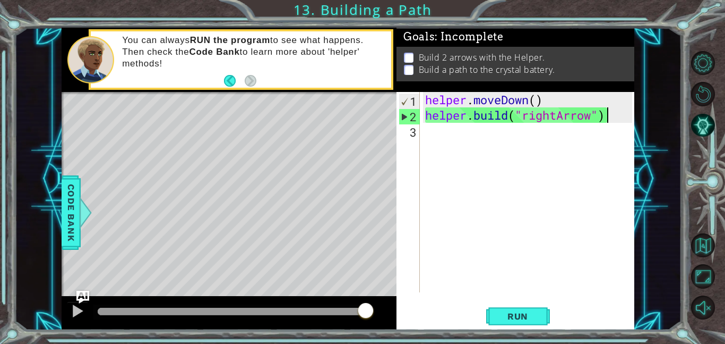
click at [432, 145] on div "helper . moveDown ( ) helper . build ( "rightArrow" )" at bounding box center [530, 207] width 215 height 231
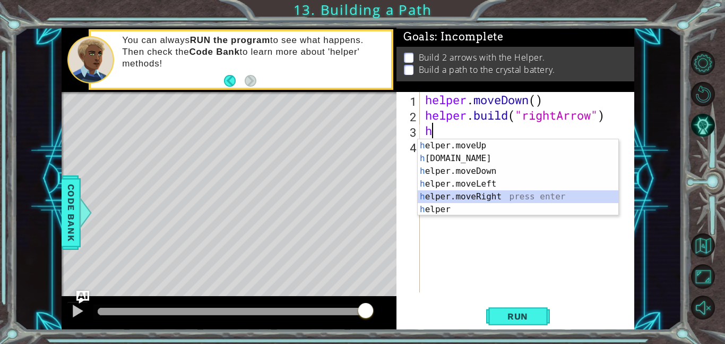
click at [489, 194] on div "h elper.moveUp press enter h [DOMAIN_NAME] press enter h elper.moveDown press e…" at bounding box center [518, 190] width 201 height 102
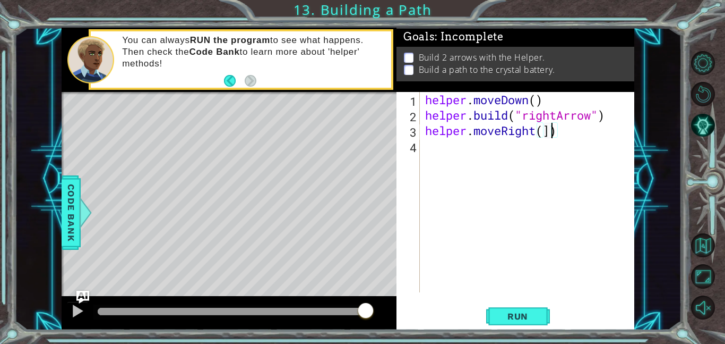
scroll to position [0, 5]
type textarea "helper.moveRight(3)"
click at [466, 148] on div "helper . moveDown ( ) helper . build ( "rightArrow" ) helper . moveRight ( 3 )" at bounding box center [530, 207] width 215 height 231
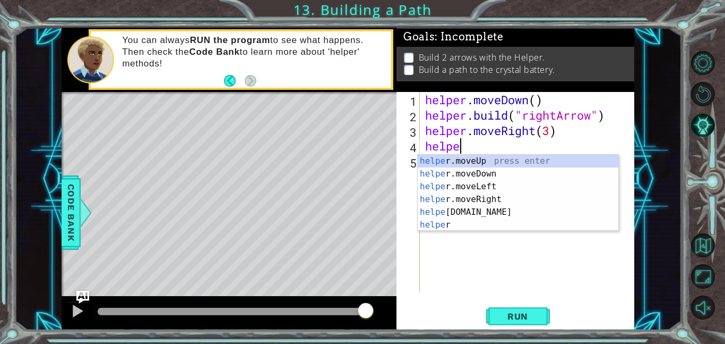
scroll to position [0, 1]
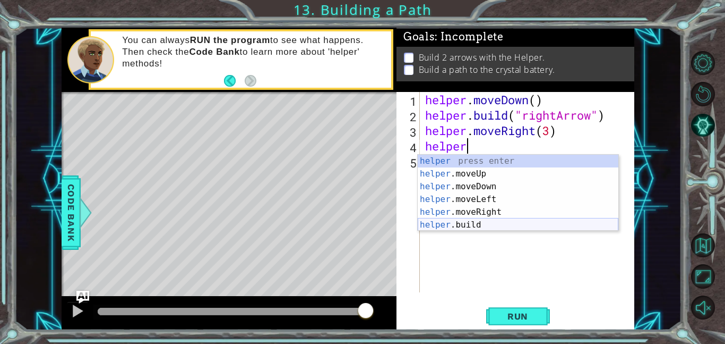
click at [459, 221] on div "helper press enter helper .moveUp press enter helper .moveDown press enter help…" at bounding box center [518, 206] width 201 height 102
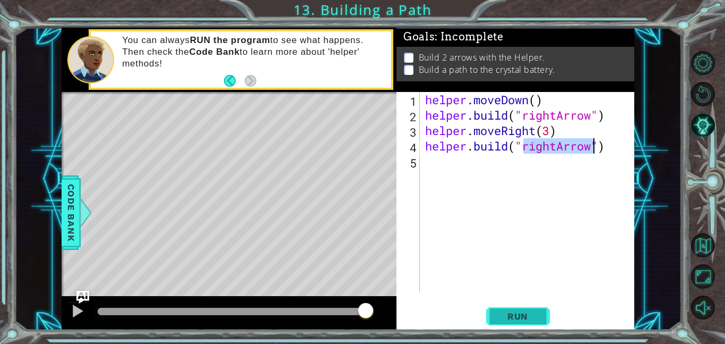
type textarea "[DOMAIN_NAME]("rightArrow")"
click at [525, 318] on span "Run" at bounding box center [518, 316] width 42 height 11
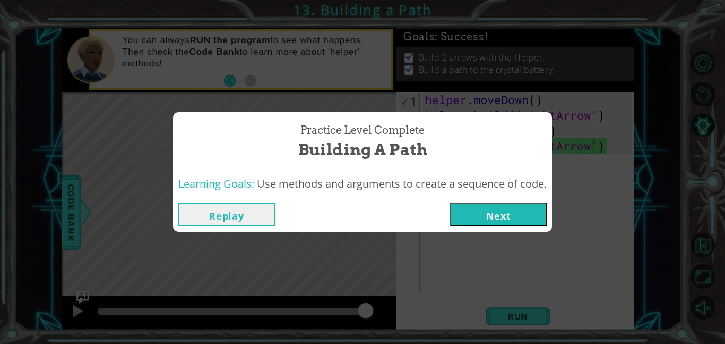
click at [497, 210] on button "Next" at bounding box center [498, 214] width 97 height 24
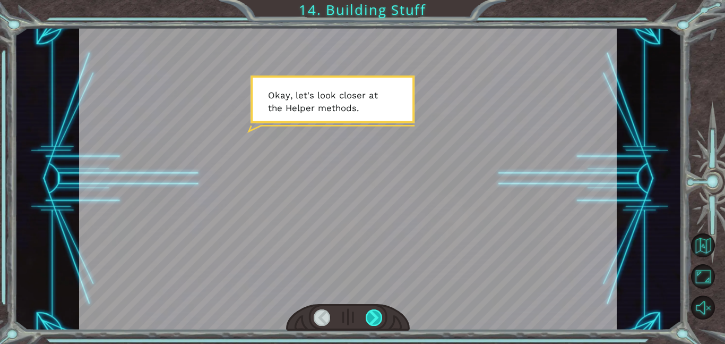
click at [379, 318] on div at bounding box center [374, 317] width 17 height 16
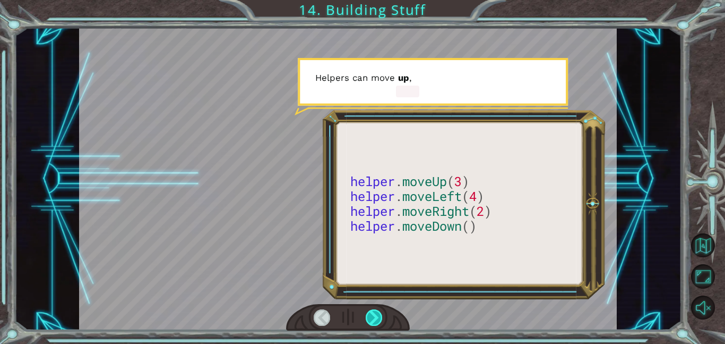
click at [379, 318] on div at bounding box center [374, 317] width 17 height 16
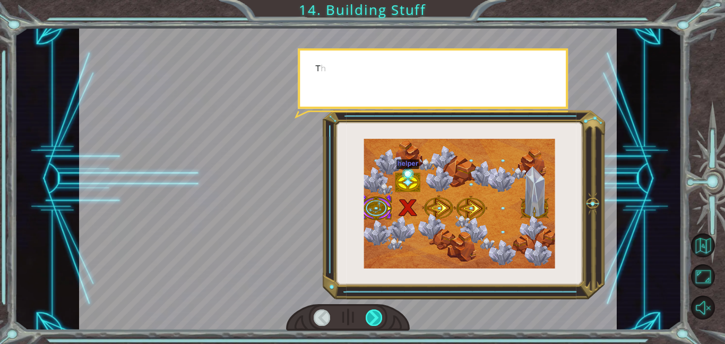
click at [379, 318] on div at bounding box center [374, 317] width 17 height 16
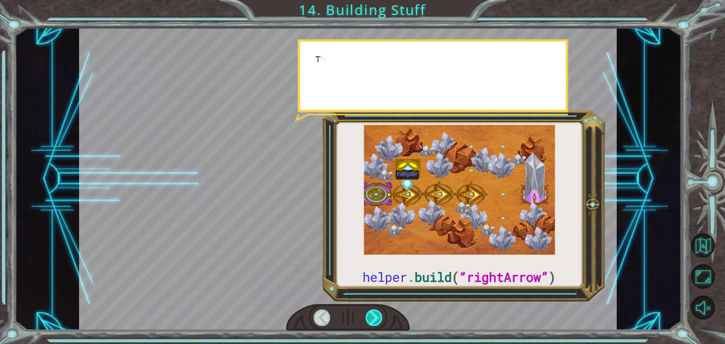
click at [379, 318] on div at bounding box center [374, 317] width 17 height 16
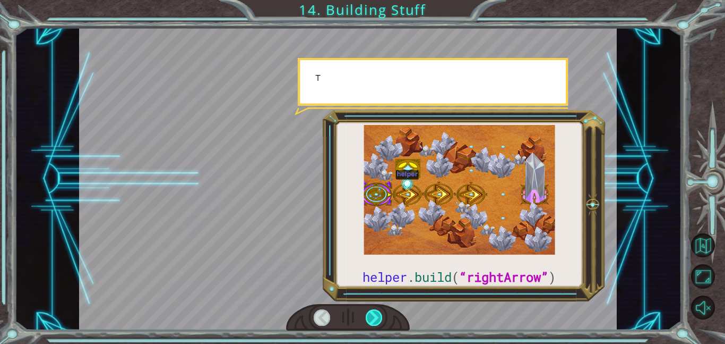
click at [379, 318] on div at bounding box center [374, 317] width 17 height 16
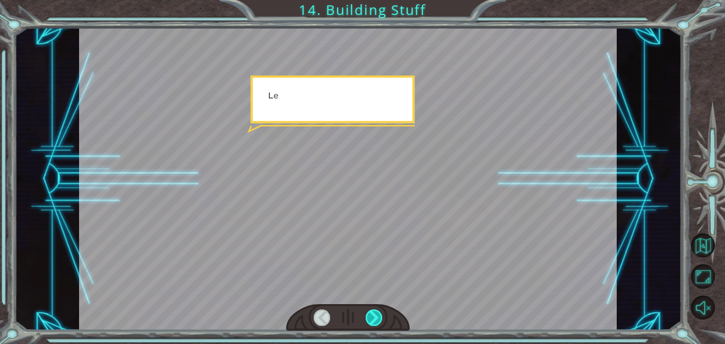
click at [379, 318] on div at bounding box center [374, 317] width 17 height 16
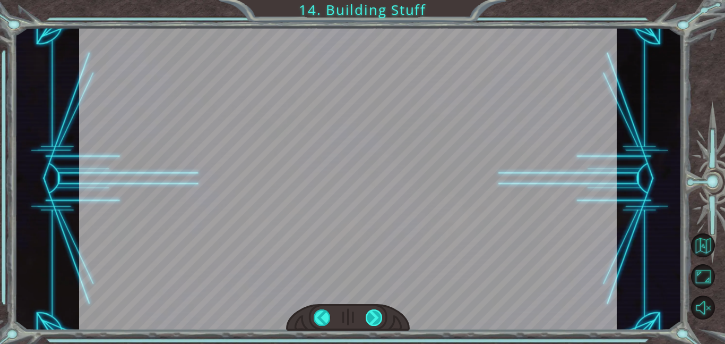
click at [379, 318] on div at bounding box center [374, 317] width 17 height 16
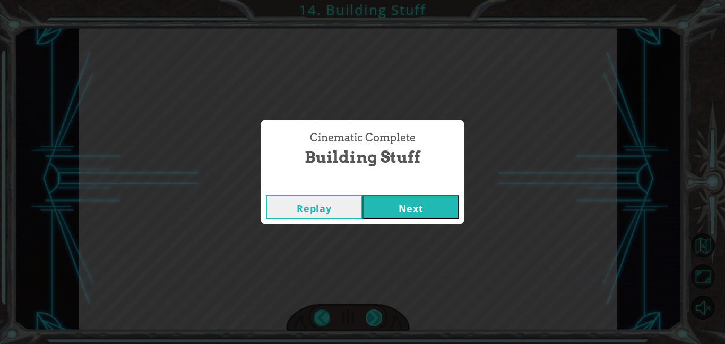
click at [379, 318] on div "Cinematic Complete Building Stuff Replay Next" at bounding box center [362, 172] width 725 height 344
click at [401, 215] on button "Next" at bounding box center [411, 207] width 97 height 24
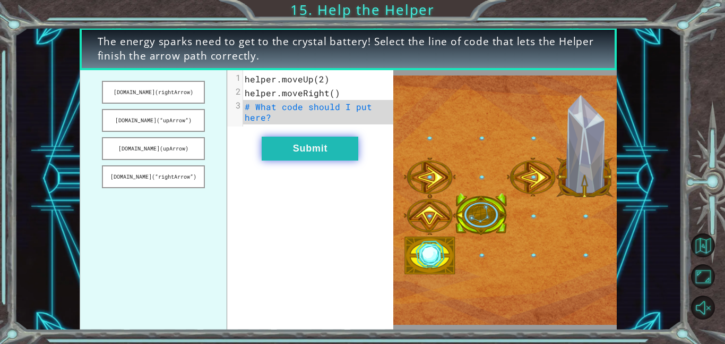
click at [316, 156] on button "Submit" at bounding box center [310, 148] width 97 height 24
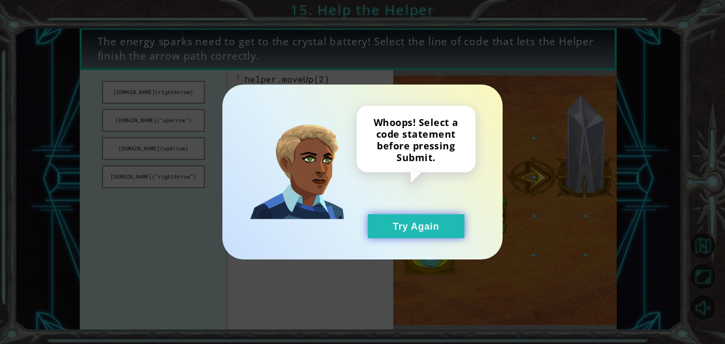
click at [379, 228] on button "Try Again" at bounding box center [416, 226] width 97 height 24
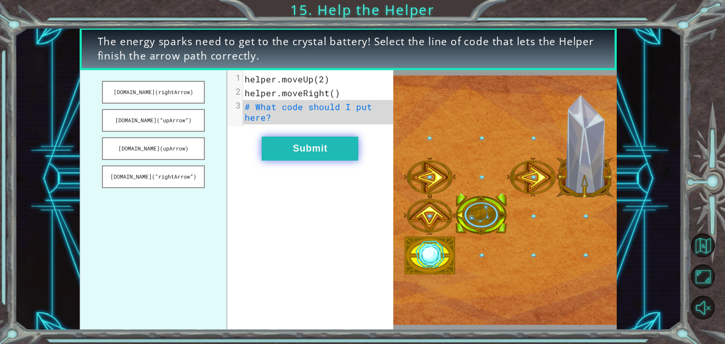
click at [309, 152] on button "Submit" at bounding box center [310, 148] width 97 height 24
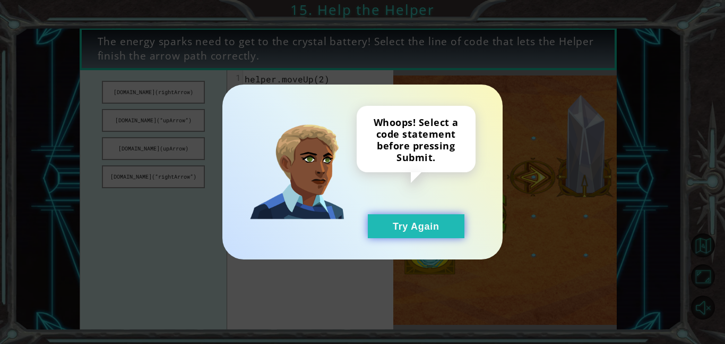
click at [401, 217] on button "Try Again" at bounding box center [416, 226] width 97 height 24
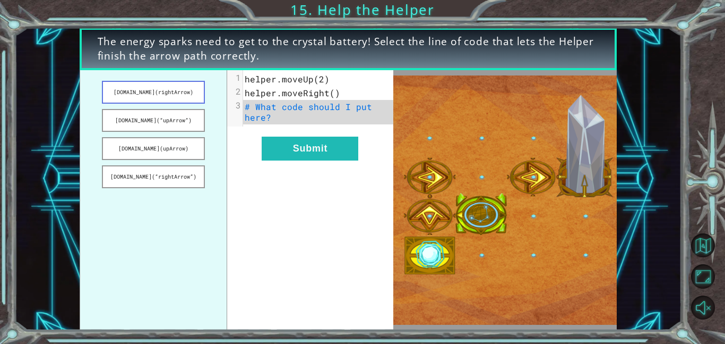
click at [175, 85] on button "[DOMAIN_NAME](rightArrow)" at bounding box center [153, 92] width 103 height 23
